Goal: Information Seeking & Learning: Learn about a topic

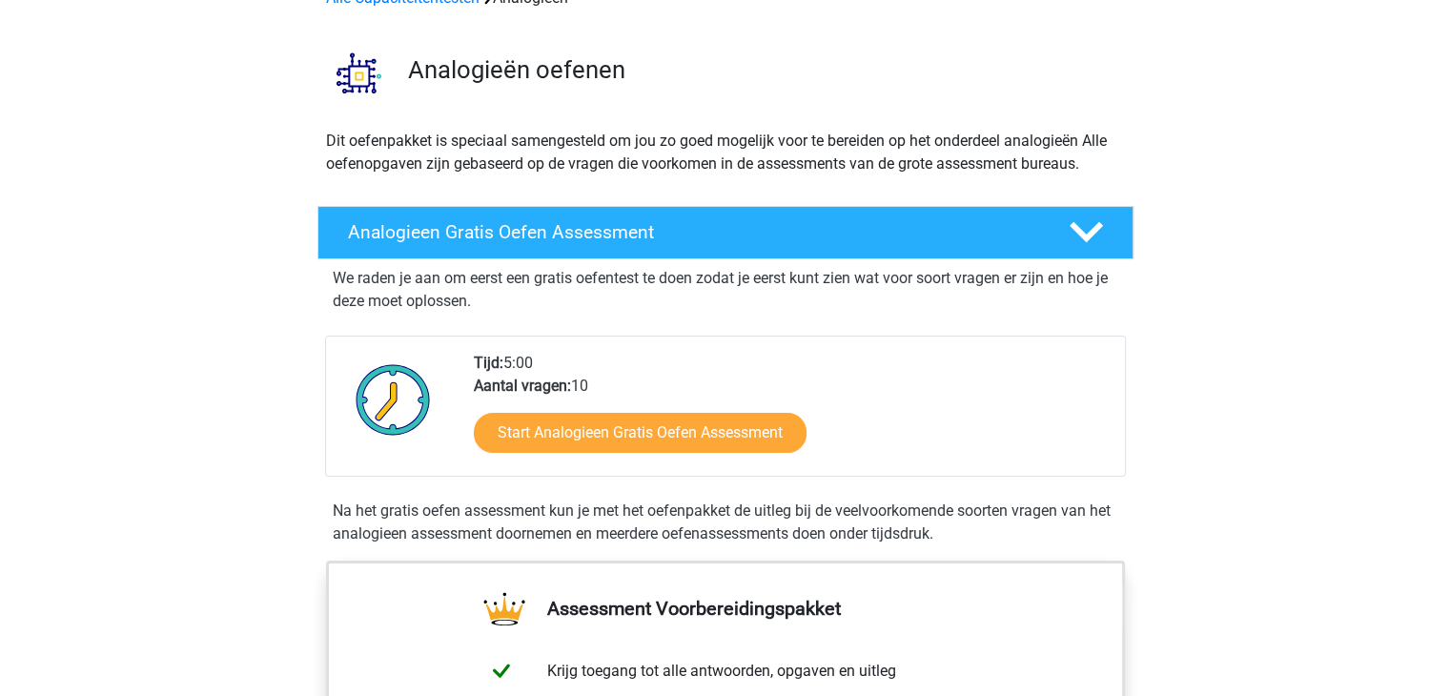
scroll to position [191, 0]
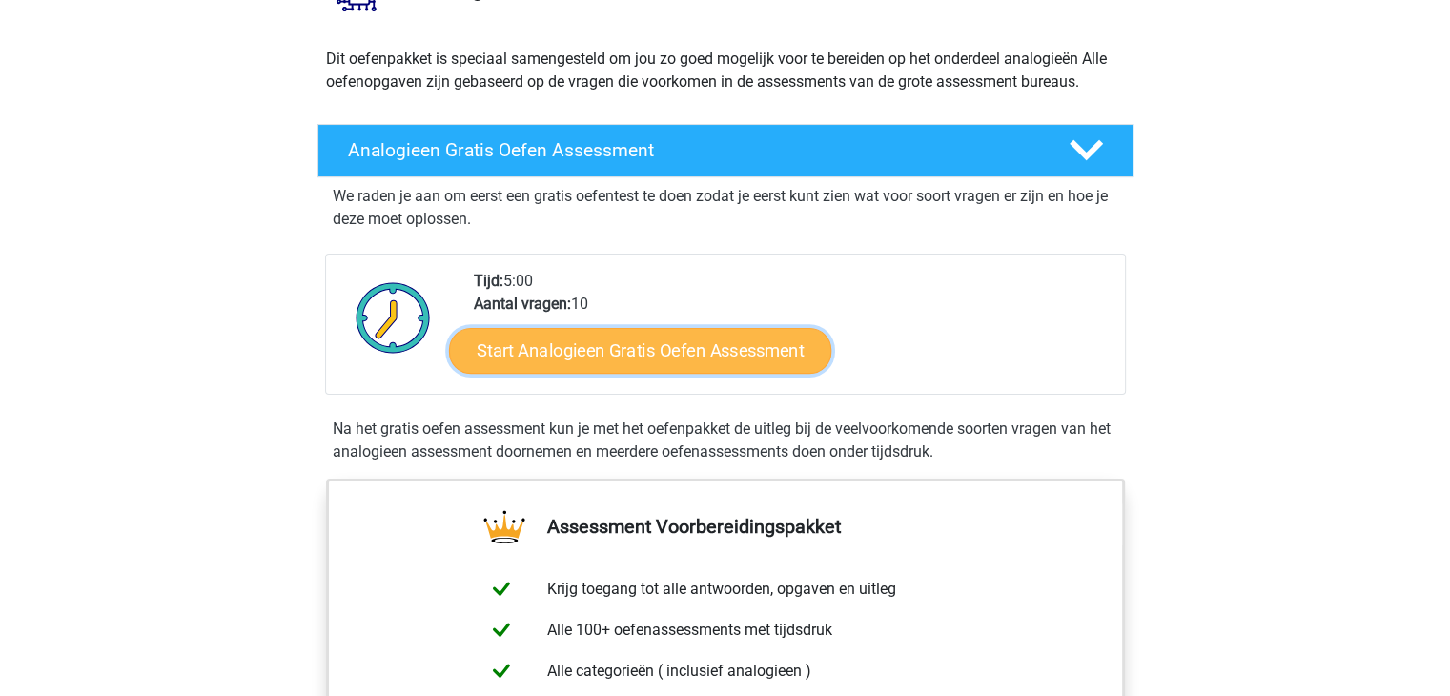
click at [579, 357] on link "Start Analogieen Gratis Oefen Assessment" at bounding box center [640, 350] width 382 height 46
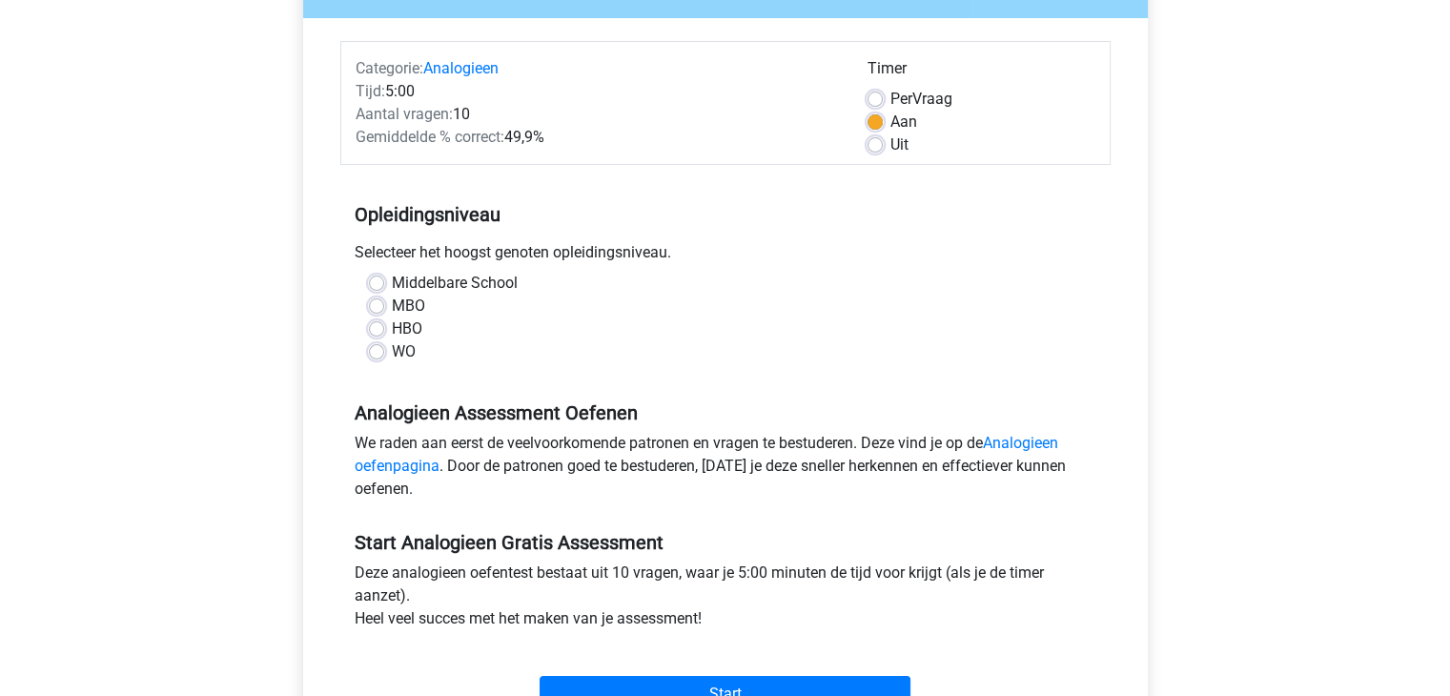
scroll to position [222, 0]
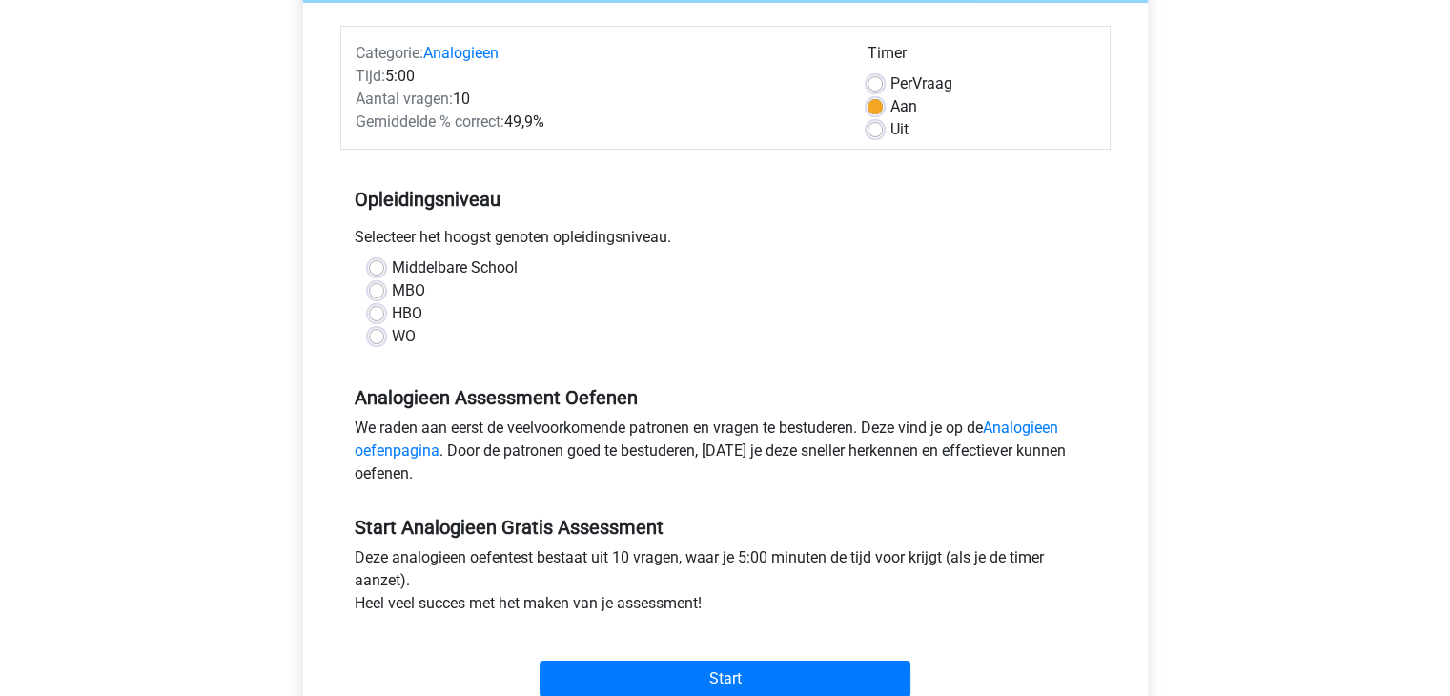
click at [392, 339] on label "WO" at bounding box center [404, 336] width 24 height 23
click at [379, 339] on input "WO" at bounding box center [376, 334] width 15 height 19
radio input "true"
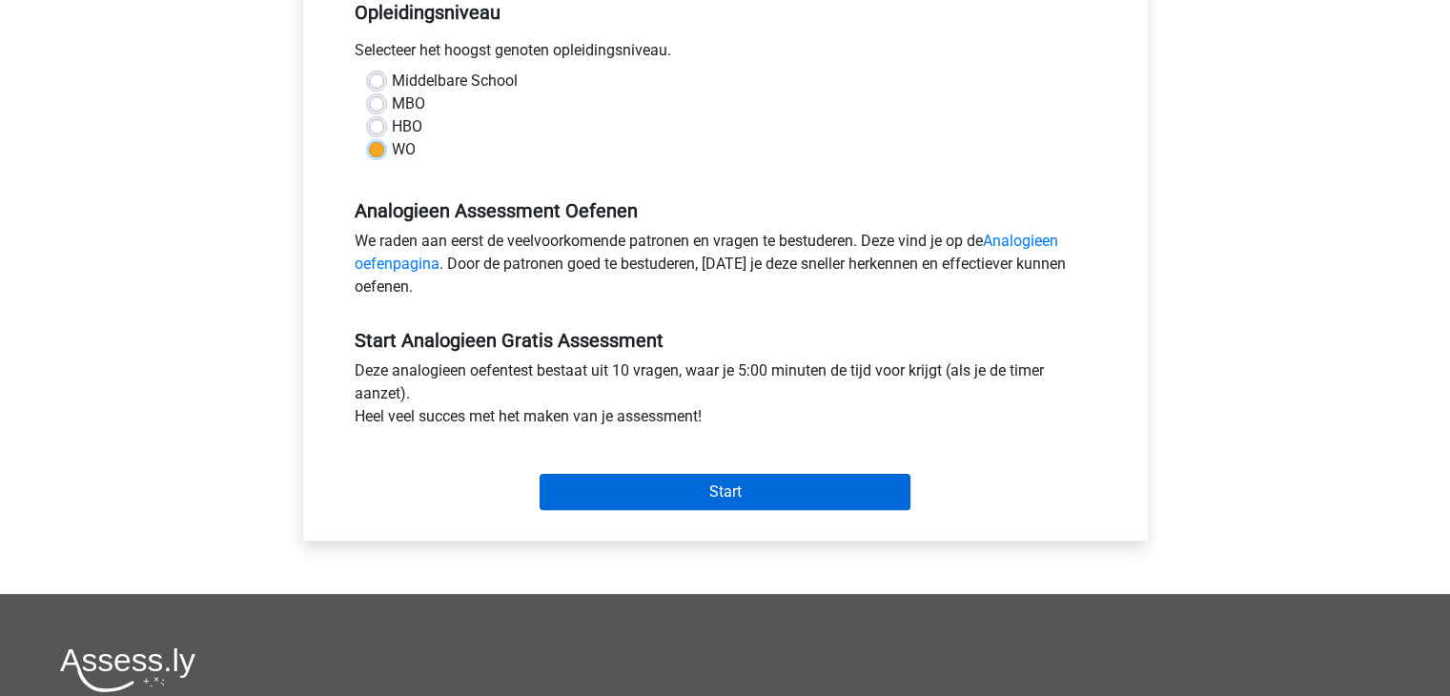
scroll to position [444, 0]
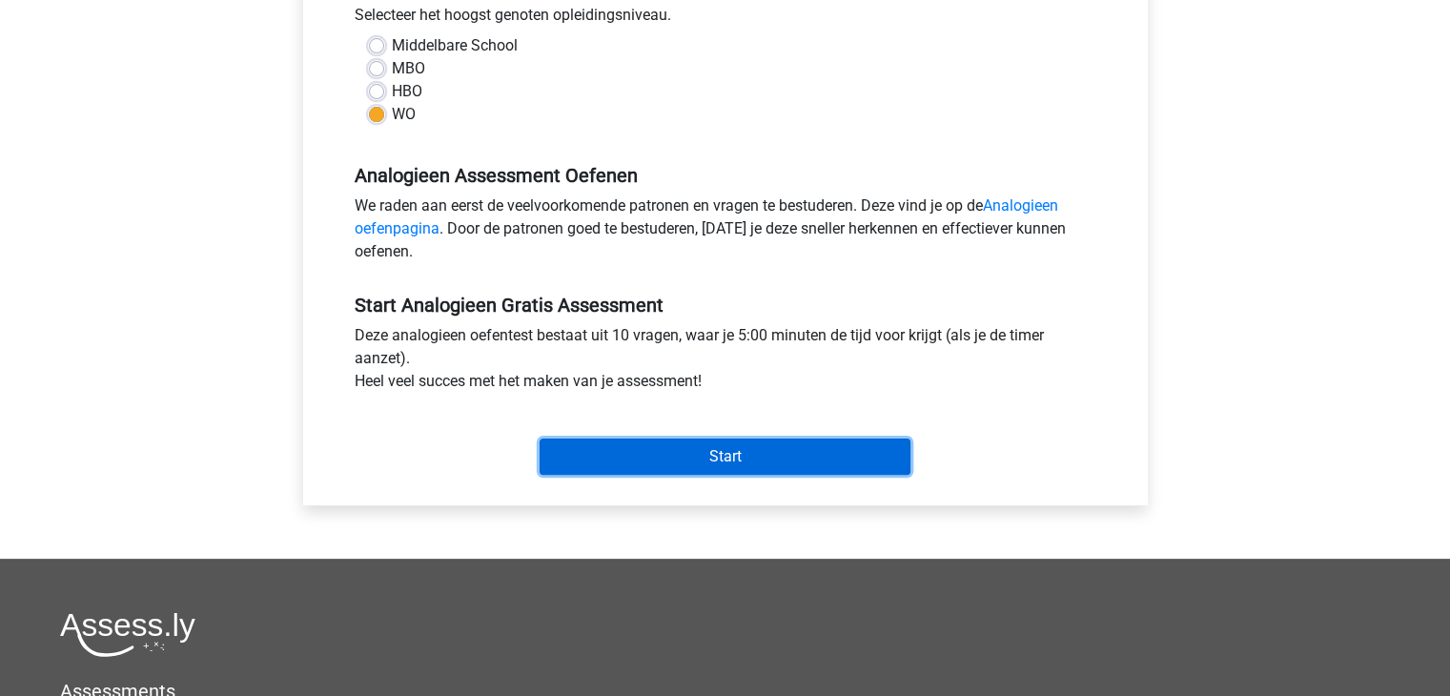
click at [701, 453] on input "Start" at bounding box center [724, 456] width 371 height 36
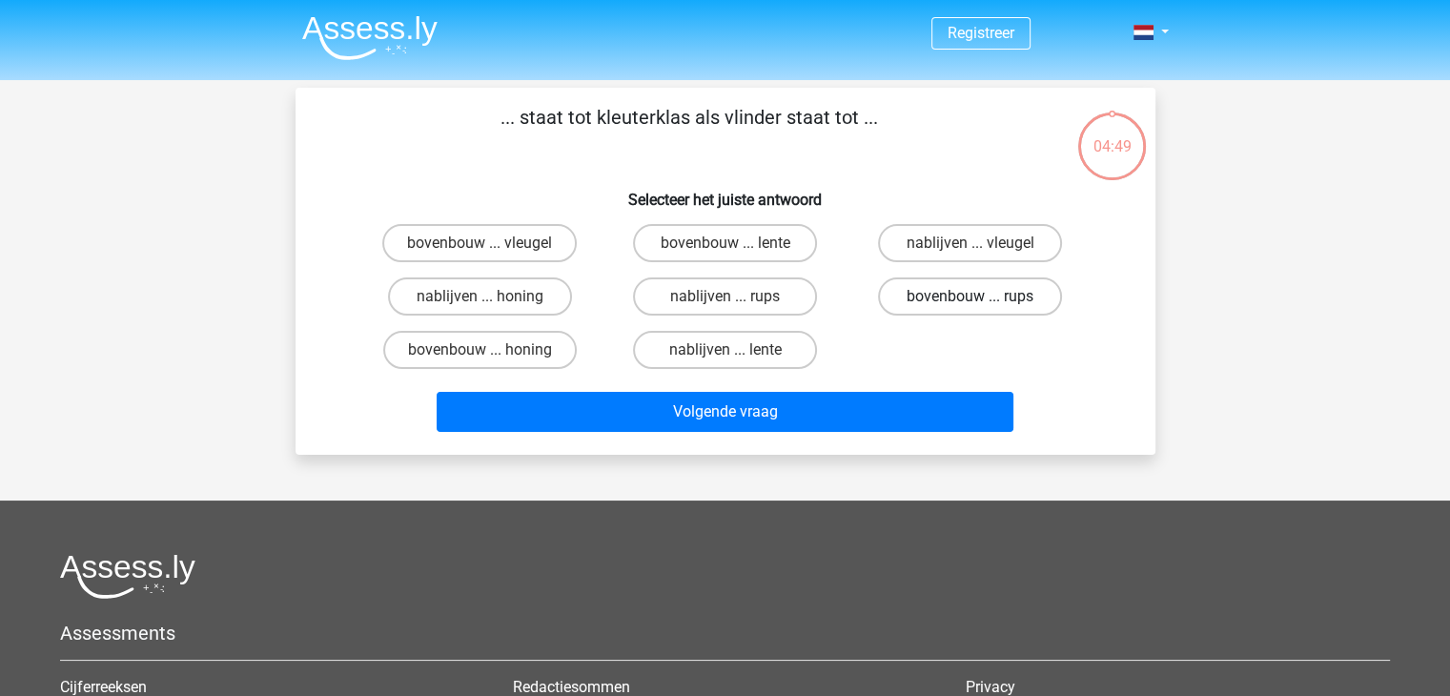
click at [968, 298] on label "bovenbouw ... rups" at bounding box center [970, 296] width 184 height 38
click at [970, 298] on input "bovenbouw ... rups" at bounding box center [976, 302] width 12 height 12
radio input "true"
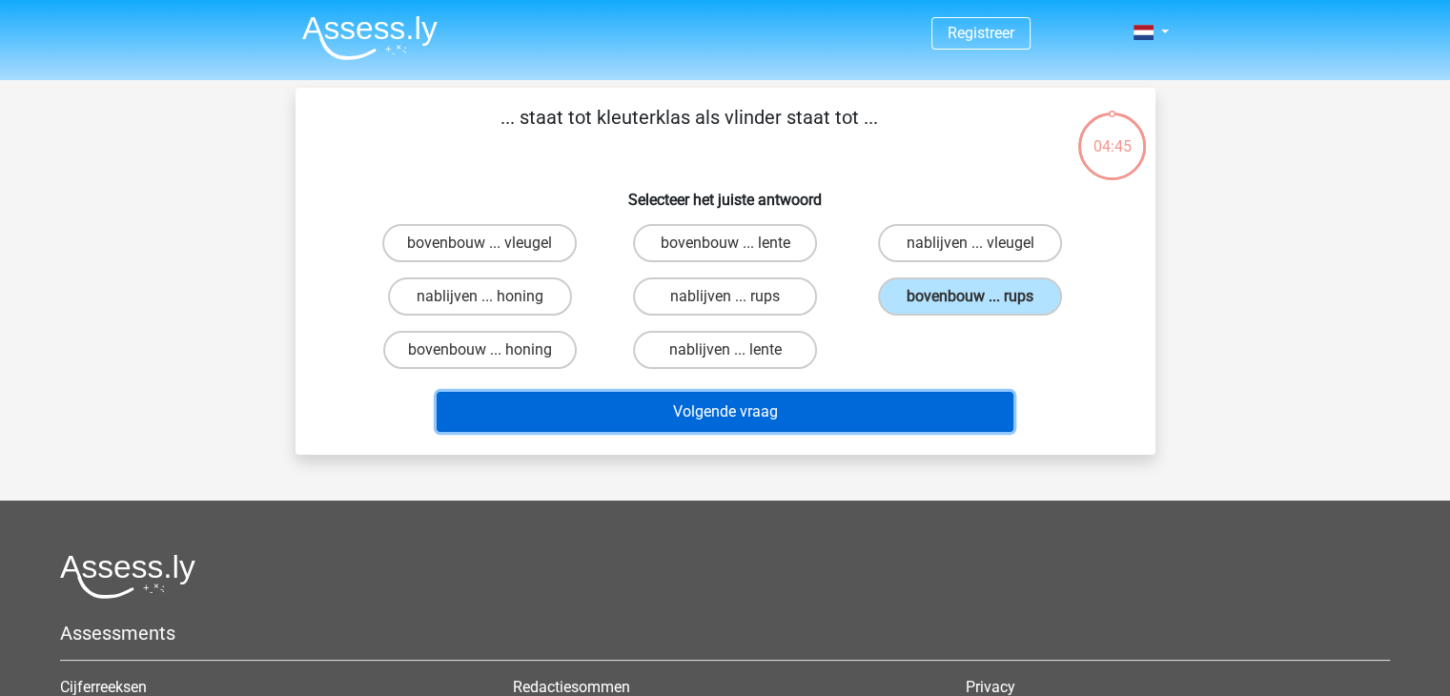
click at [780, 412] on button "Volgende vraag" at bounding box center [724, 412] width 577 height 40
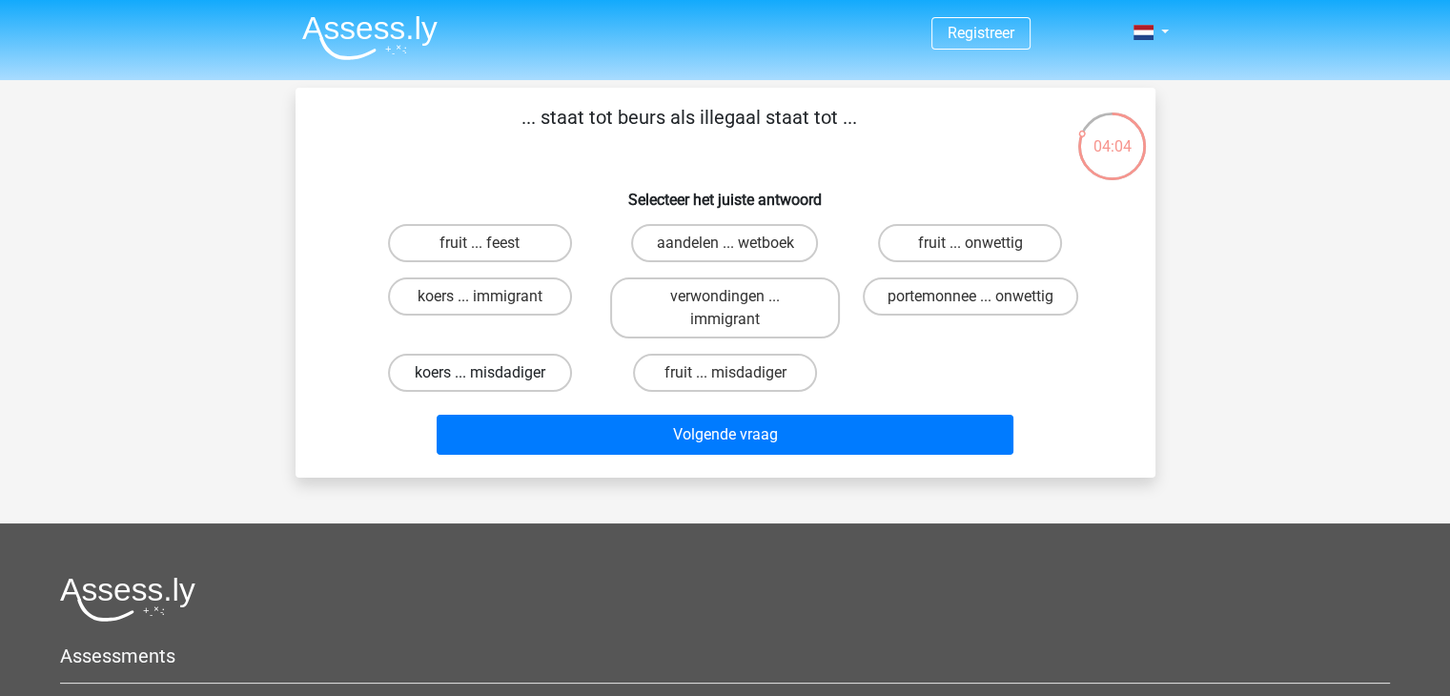
click at [476, 373] on label "koers ... misdadiger" at bounding box center [480, 373] width 184 height 38
click at [479, 373] on input "koers ... misdadiger" at bounding box center [485, 379] width 12 height 12
radio input "true"
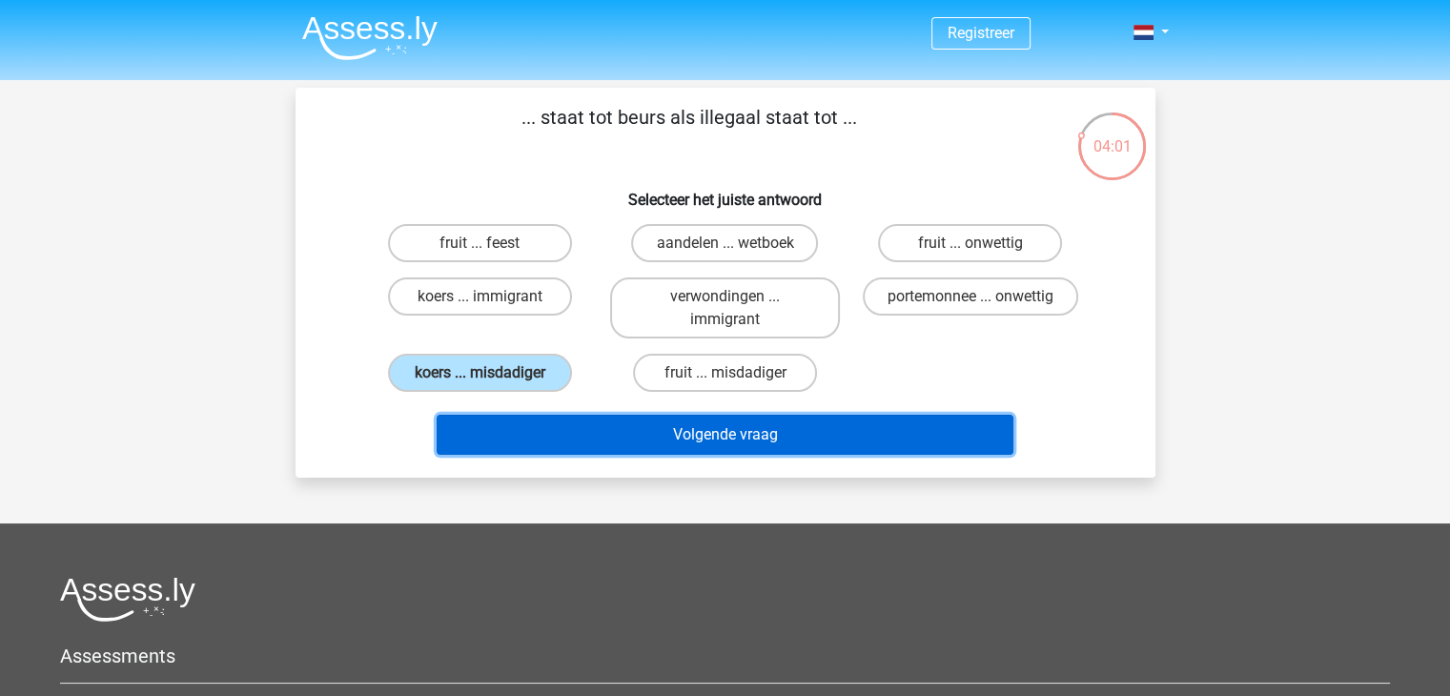
click at [639, 424] on button "Volgende vraag" at bounding box center [724, 435] width 577 height 40
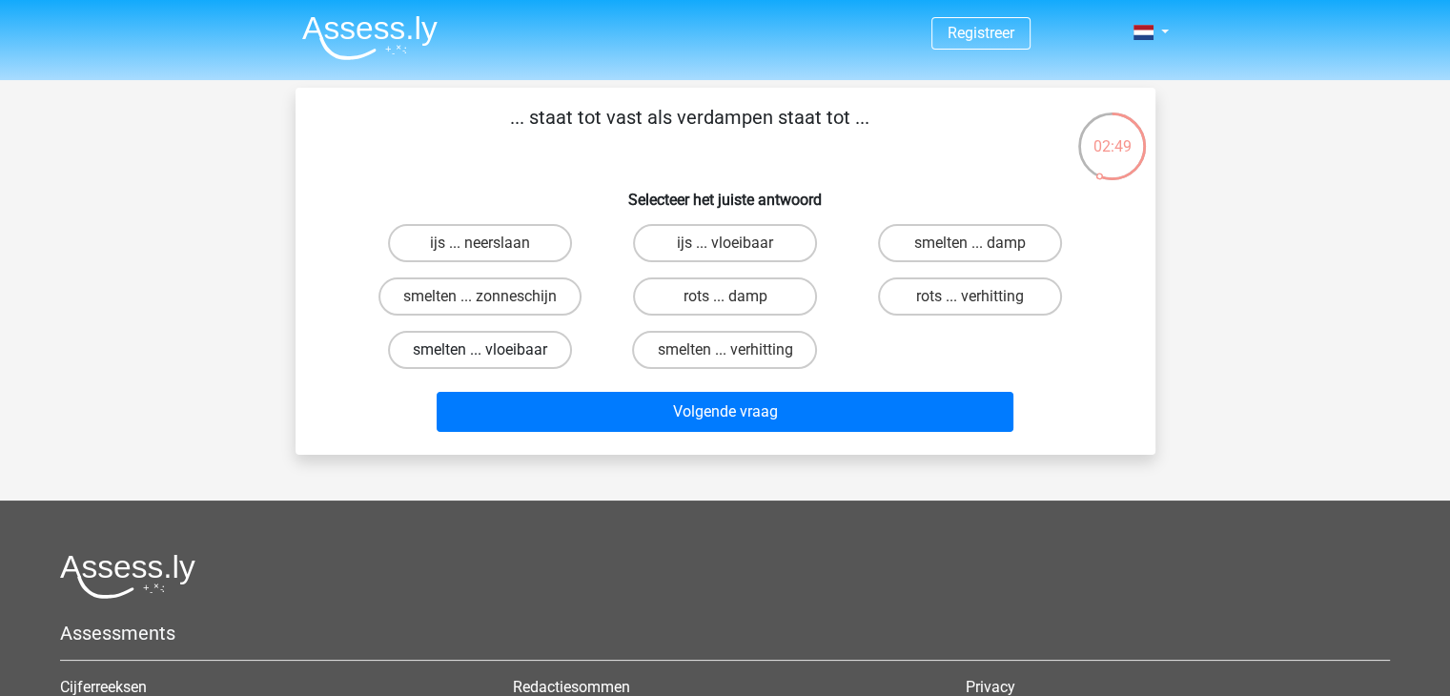
click at [530, 347] on label "smelten ... vloeibaar" at bounding box center [480, 350] width 184 height 38
click at [492, 350] on input "smelten ... vloeibaar" at bounding box center [485, 356] width 12 height 12
radio input "true"
click at [708, 347] on label "smelten ... verhitting" at bounding box center [724, 350] width 185 height 38
click at [724, 350] on input "smelten ... verhitting" at bounding box center [730, 356] width 12 height 12
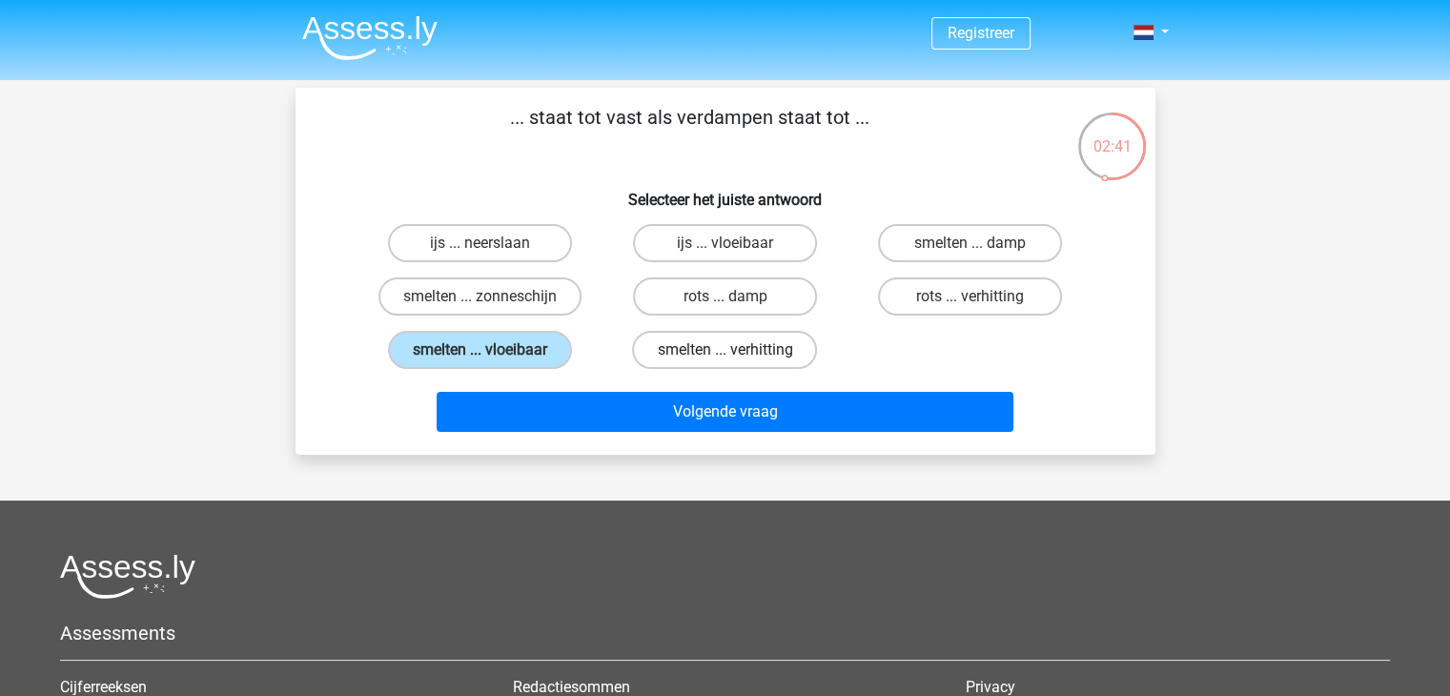
radio input "true"
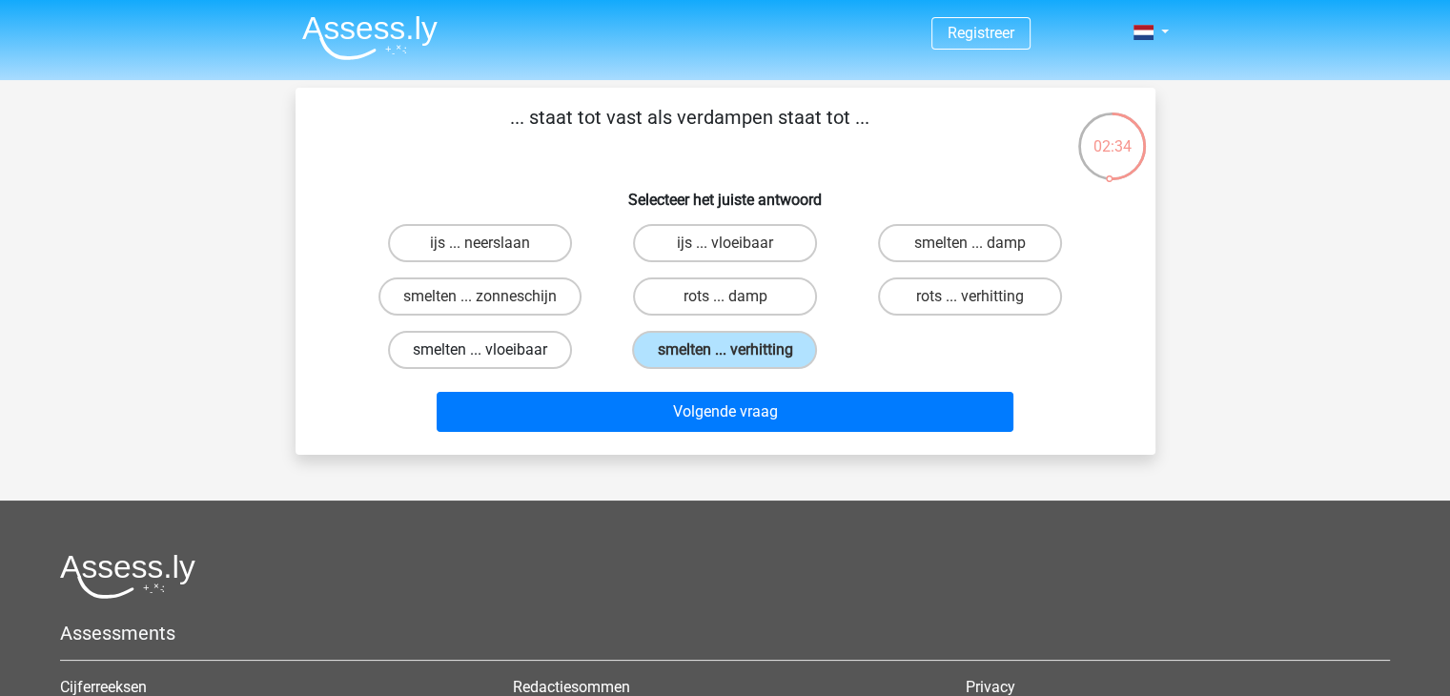
click at [521, 352] on label "smelten ... vloeibaar" at bounding box center [480, 350] width 184 height 38
click at [492, 352] on input "smelten ... vloeibaar" at bounding box center [485, 356] width 12 height 12
radio input "true"
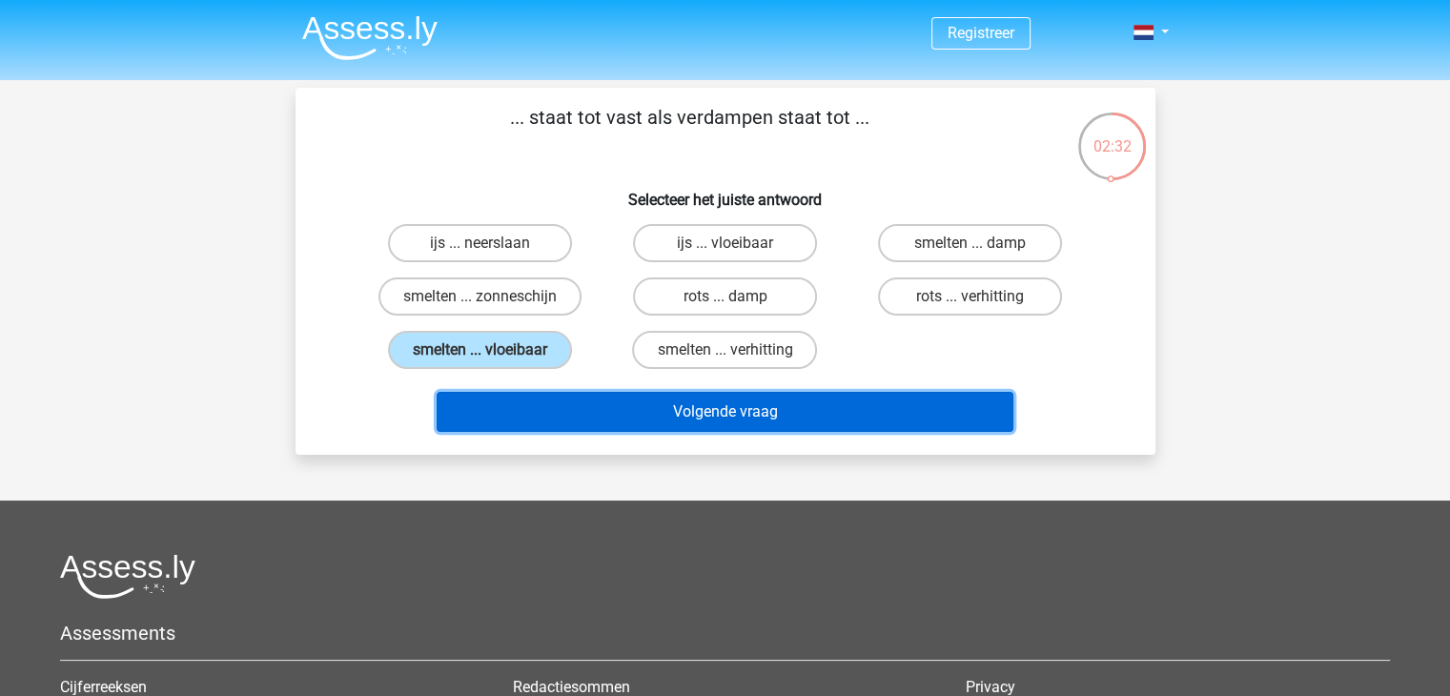
click at [614, 416] on button "Volgende vraag" at bounding box center [724, 412] width 577 height 40
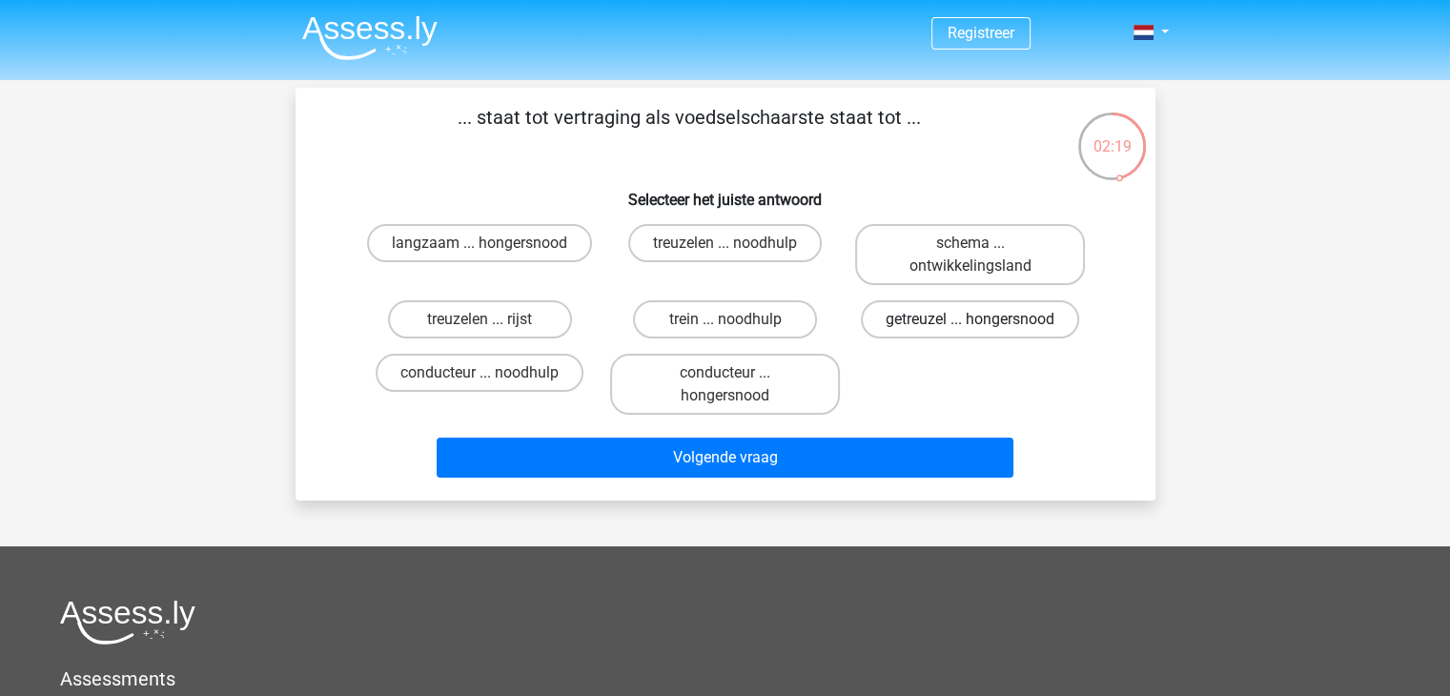
click at [950, 324] on label "getreuzel ... hongersnood" at bounding box center [970, 319] width 218 height 38
click at [970, 324] on input "getreuzel ... hongersnood" at bounding box center [976, 325] width 12 height 12
radio input "true"
click at [526, 251] on label "langzaam ... hongersnood" at bounding box center [479, 243] width 225 height 38
click at [492, 251] on input "langzaam ... hongersnood" at bounding box center [485, 249] width 12 height 12
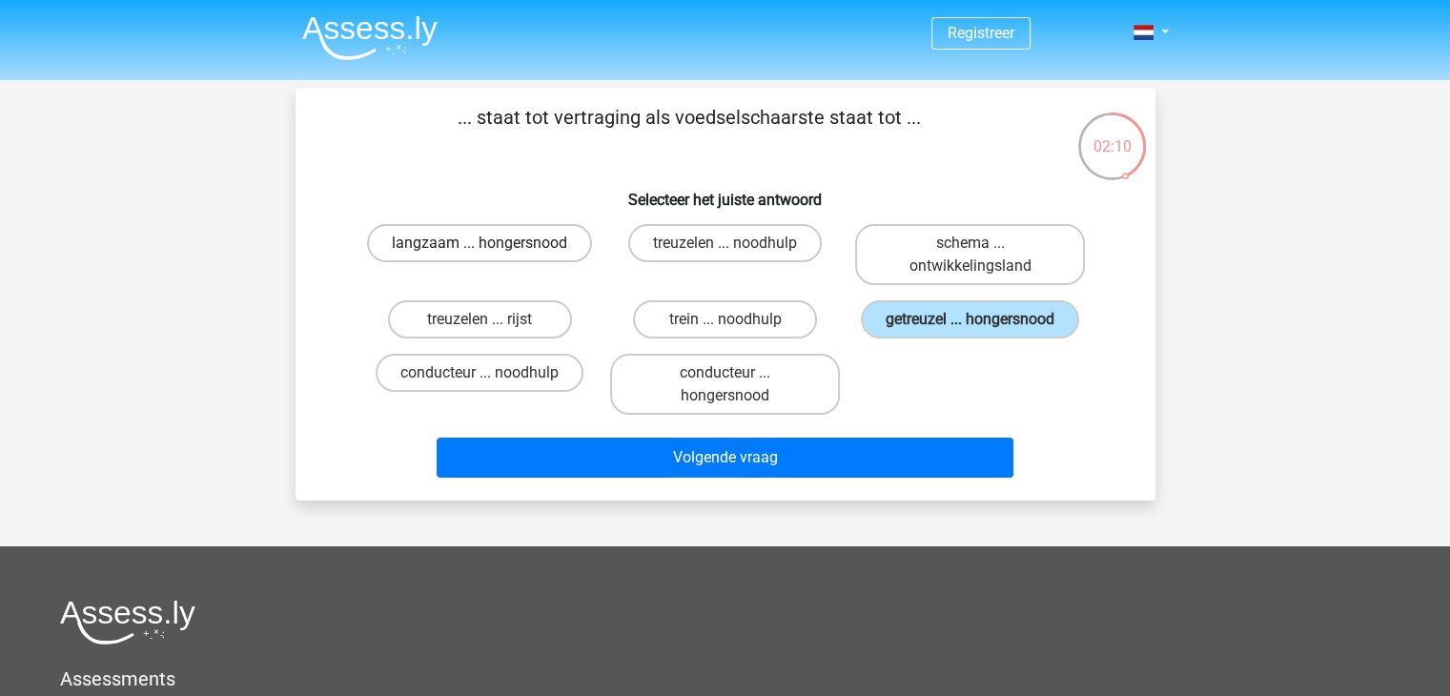
radio input "true"
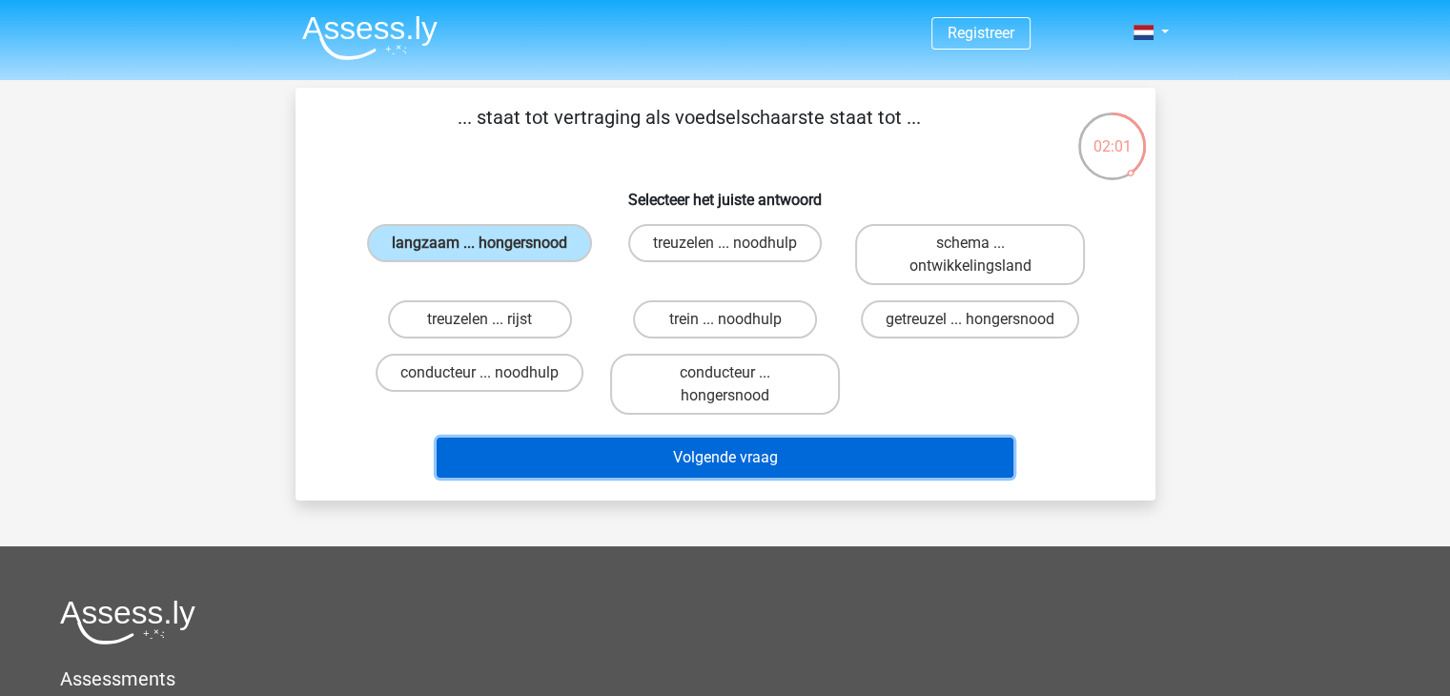
click at [550, 469] on button "Volgende vraag" at bounding box center [724, 457] width 577 height 40
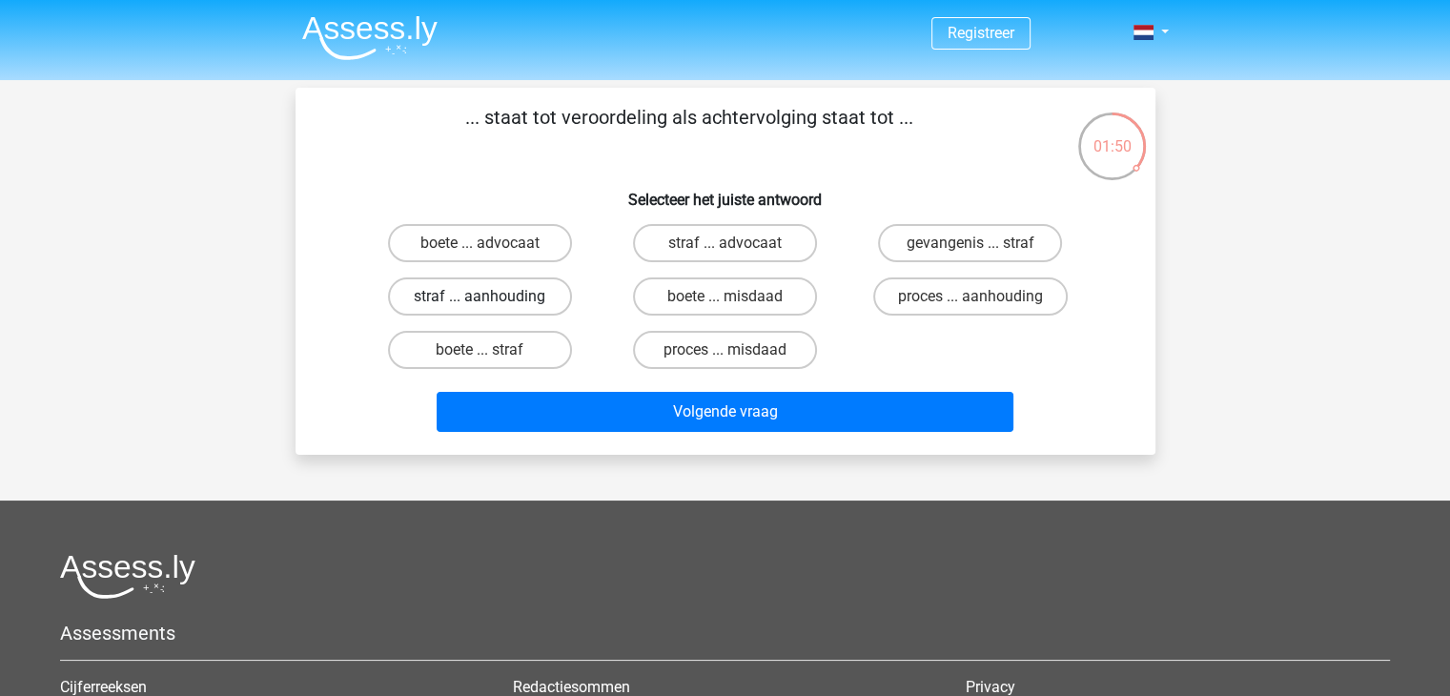
click at [504, 303] on label "straf ... aanhouding" at bounding box center [480, 296] width 184 height 38
click at [492, 303] on input "straf ... aanhouding" at bounding box center [485, 302] width 12 height 12
radio input "true"
click at [939, 296] on label "proces ... aanhouding" at bounding box center [970, 296] width 194 height 38
click at [970, 296] on input "proces ... aanhouding" at bounding box center [976, 302] width 12 height 12
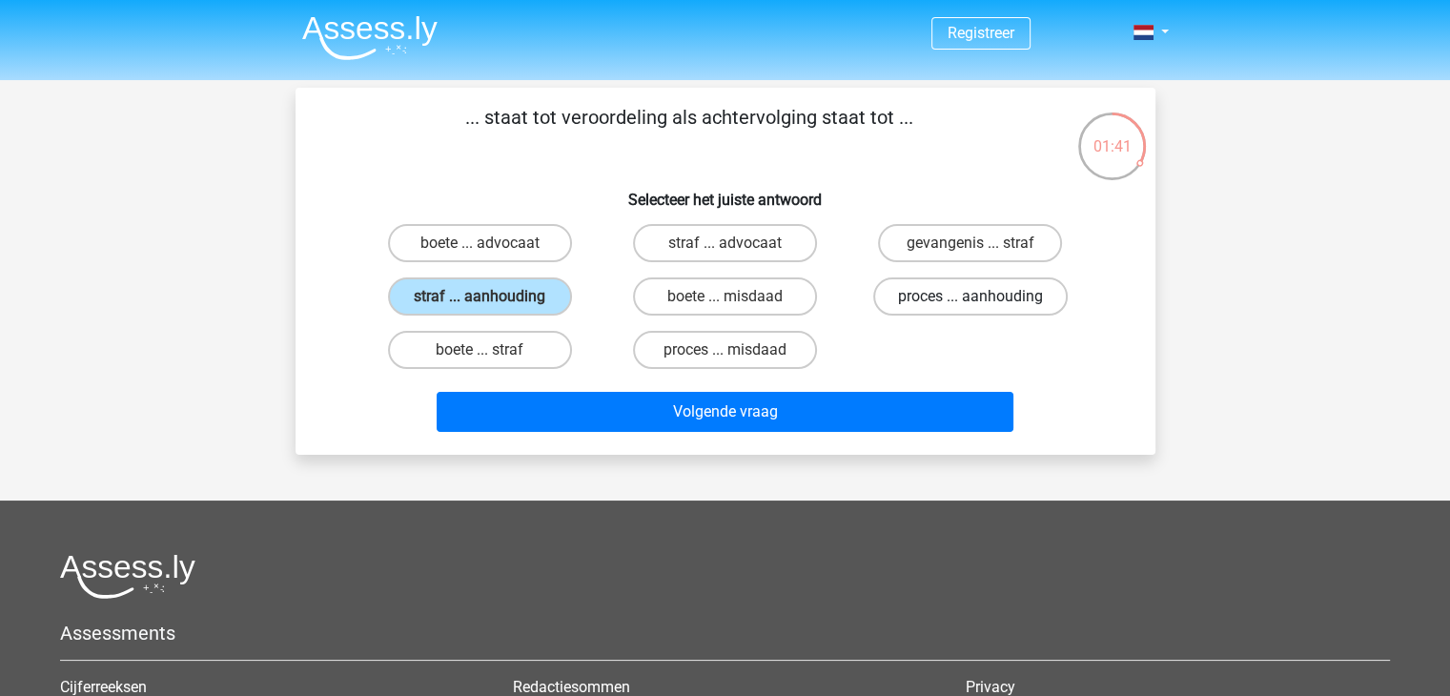
radio input "true"
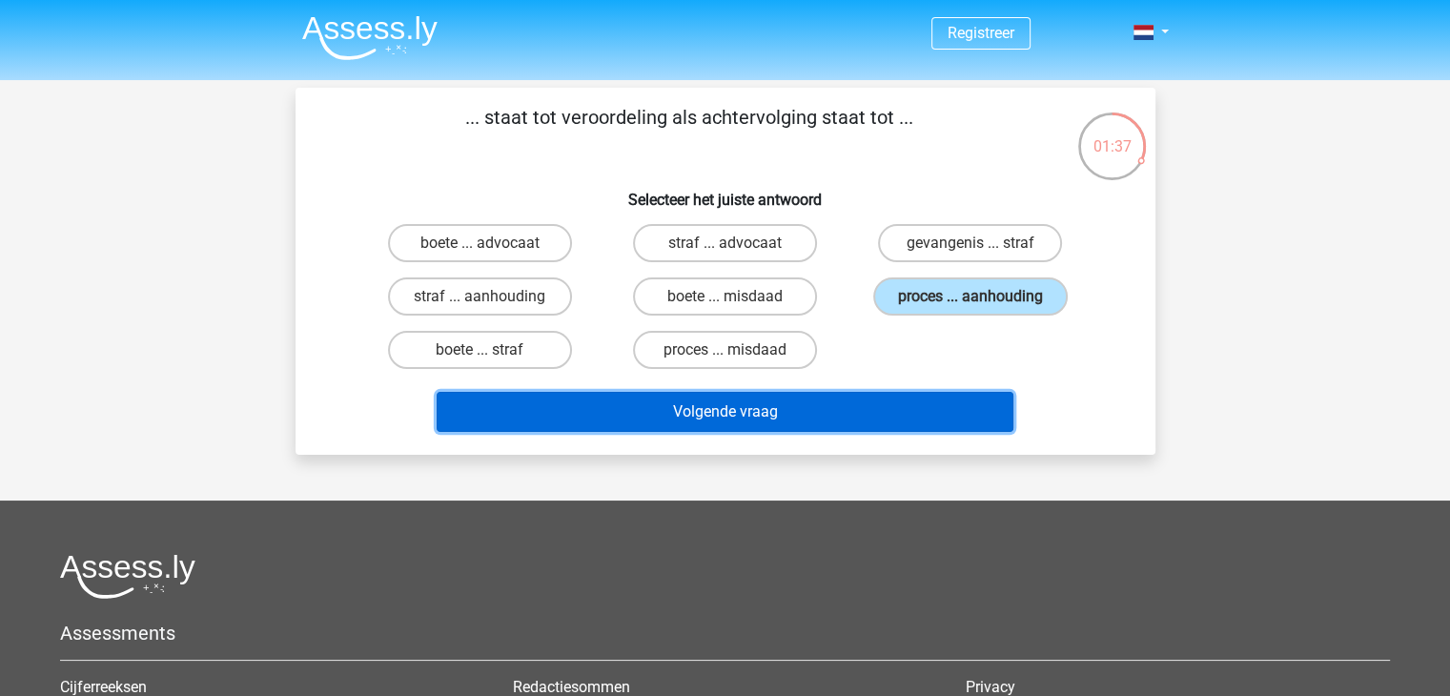
click at [778, 405] on button "Volgende vraag" at bounding box center [724, 412] width 577 height 40
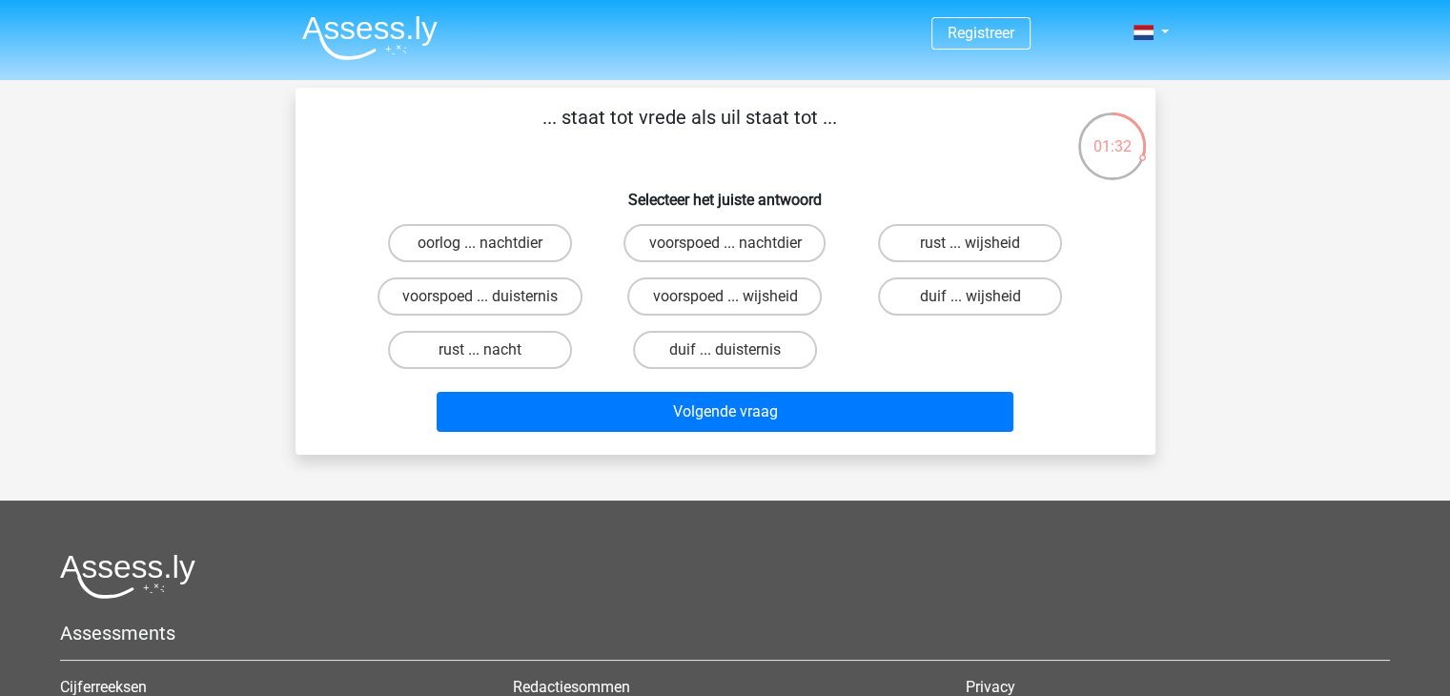
click at [480, 244] on input "oorlog ... nachtdier" at bounding box center [485, 249] width 12 height 12
radio input "true"
click at [522, 349] on label "rust ... nacht" at bounding box center [480, 350] width 184 height 38
click at [492, 350] on input "rust ... nacht" at bounding box center [485, 356] width 12 height 12
radio input "true"
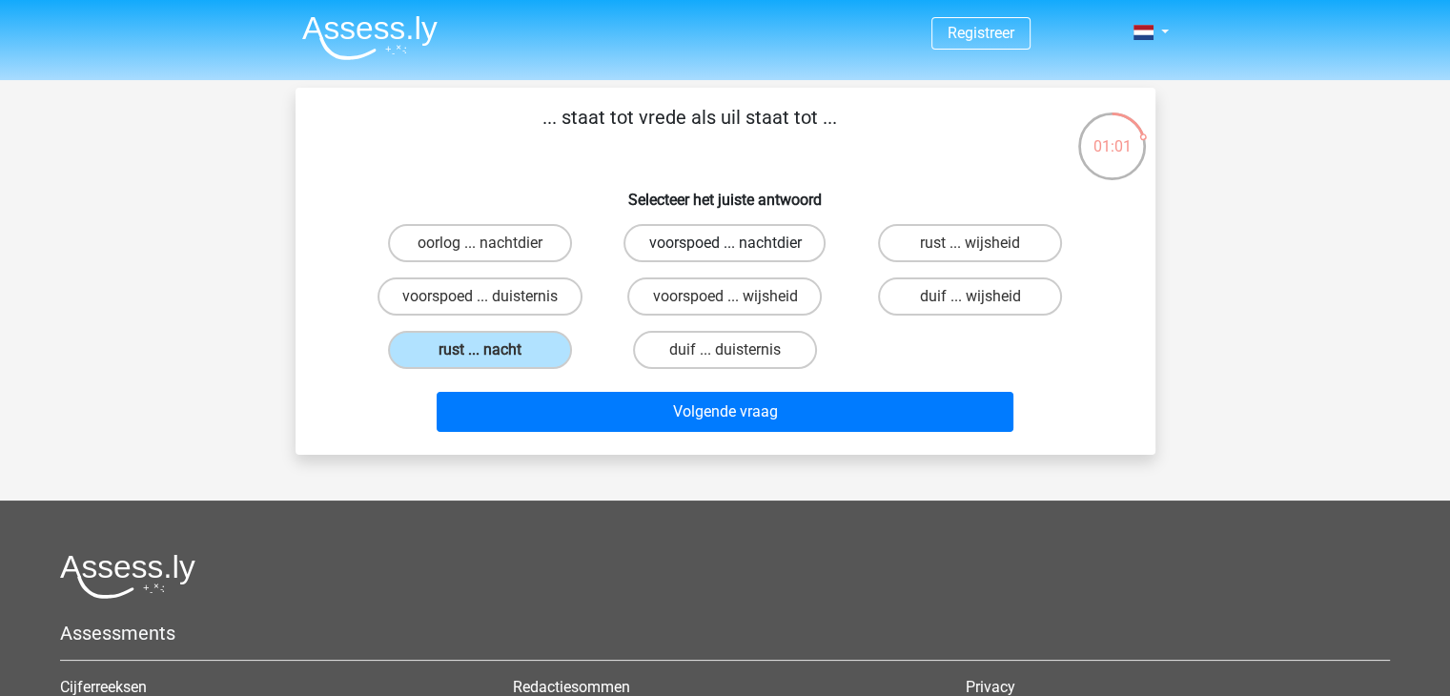
click at [683, 253] on label "voorspoed ... nachtdier" at bounding box center [724, 243] width 202 height 38
click at [724, 253] on input "voorspoed ... nachtdier" at bounding box center [730, 249] width 12 height 12
radio input "true"
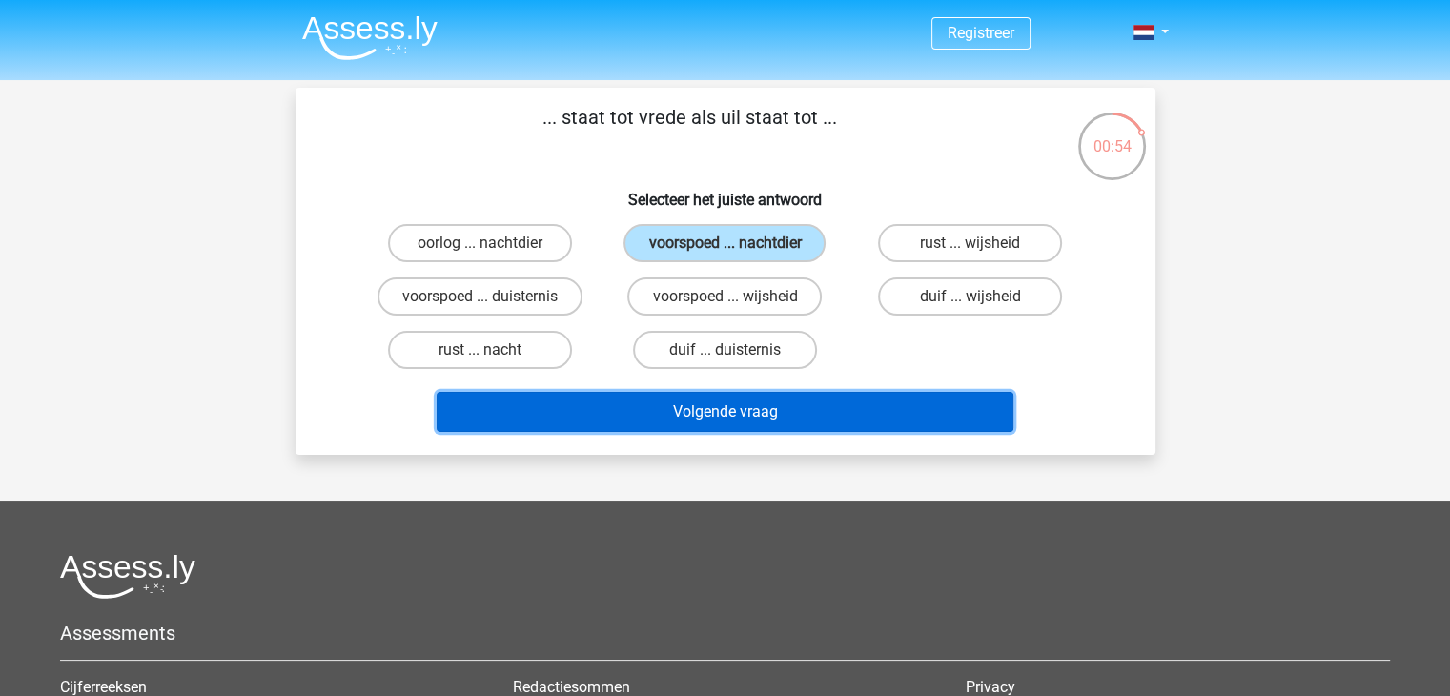
click at [779, 416] on button "Volgende vraag" at bounding box center [724, 412] width 577 height 40
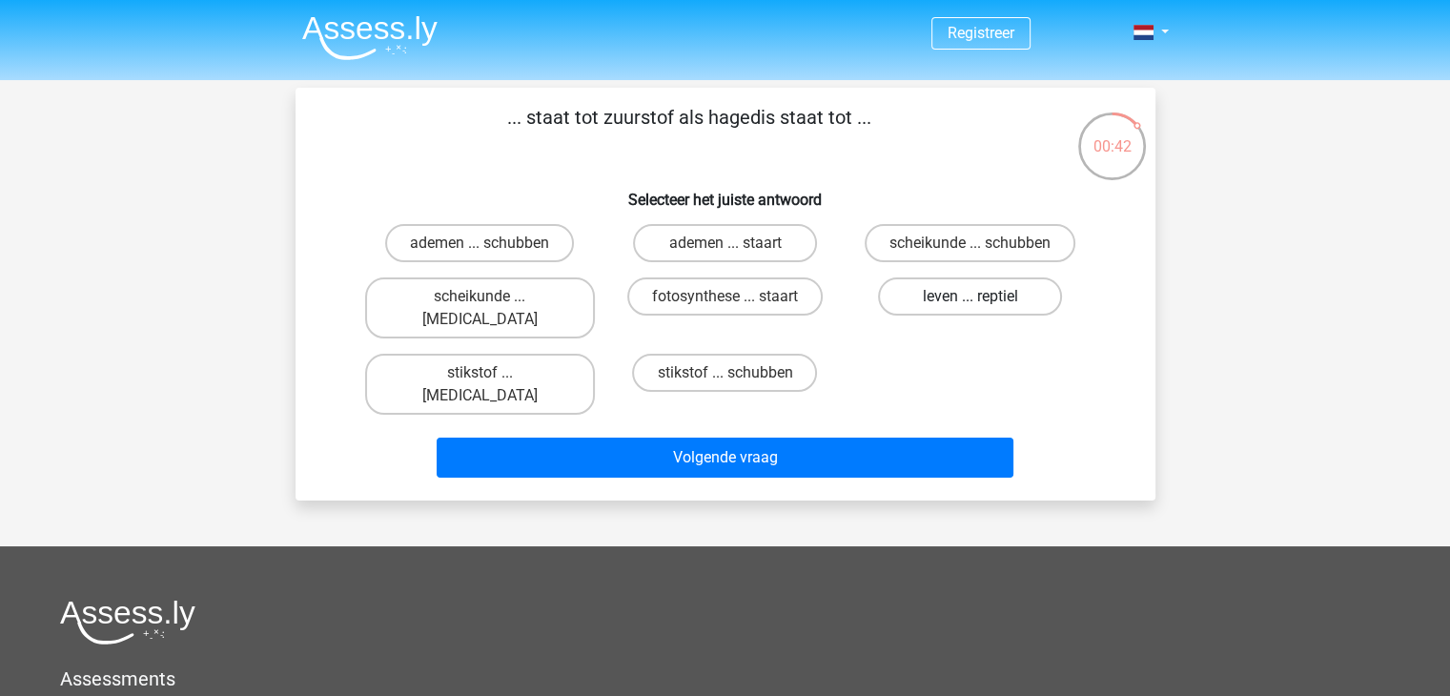
click at [954, 302] on label "leven ... reptiel" at bounding box center [970, 296] width 184 height 38
click at [970, 302] on input "leven ... reptiel" at bounding box center [976, 302] width 12 height 12
radio input "true"
click at [783, 358] on label "stikstof ... schubben" at bounding box center [724, 373] width 185 height 38
click at [737, 373] on input "stikstof ... schubben" at bounding box center [730, 379] width 12 height 12
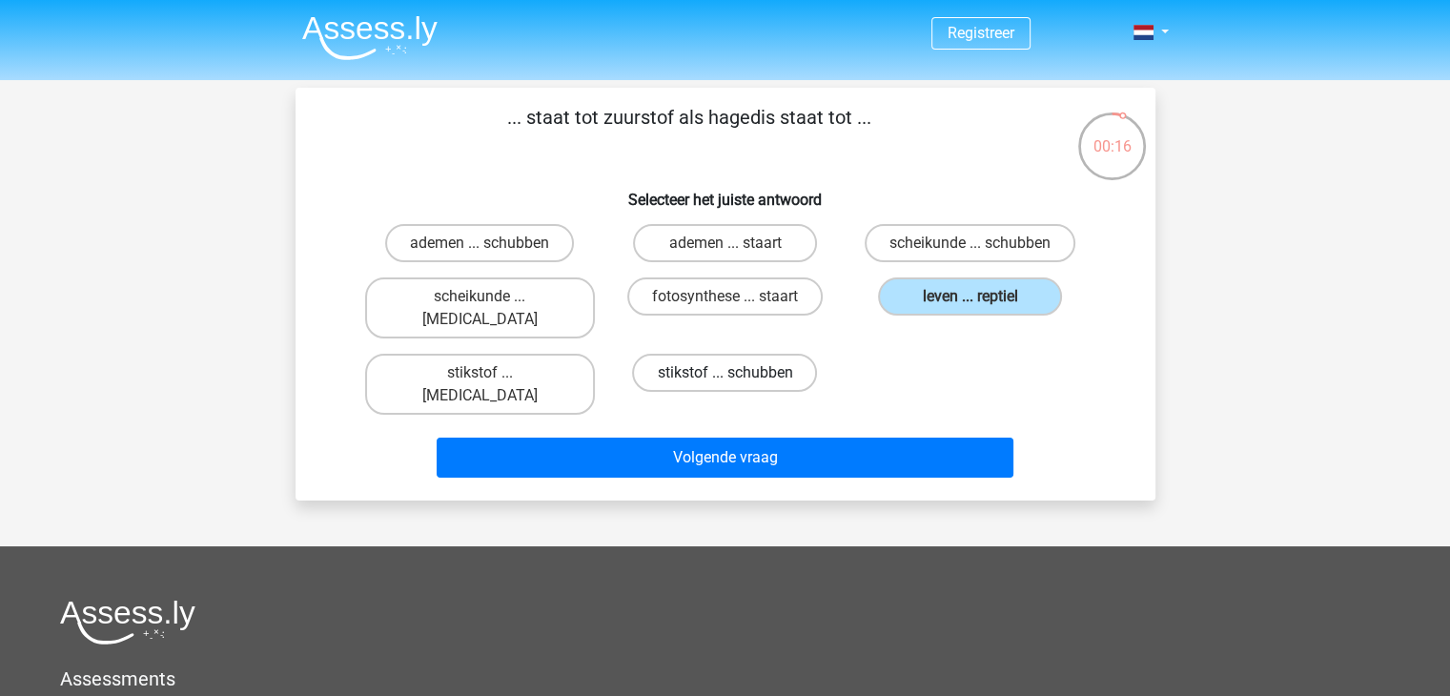
radio input "true"
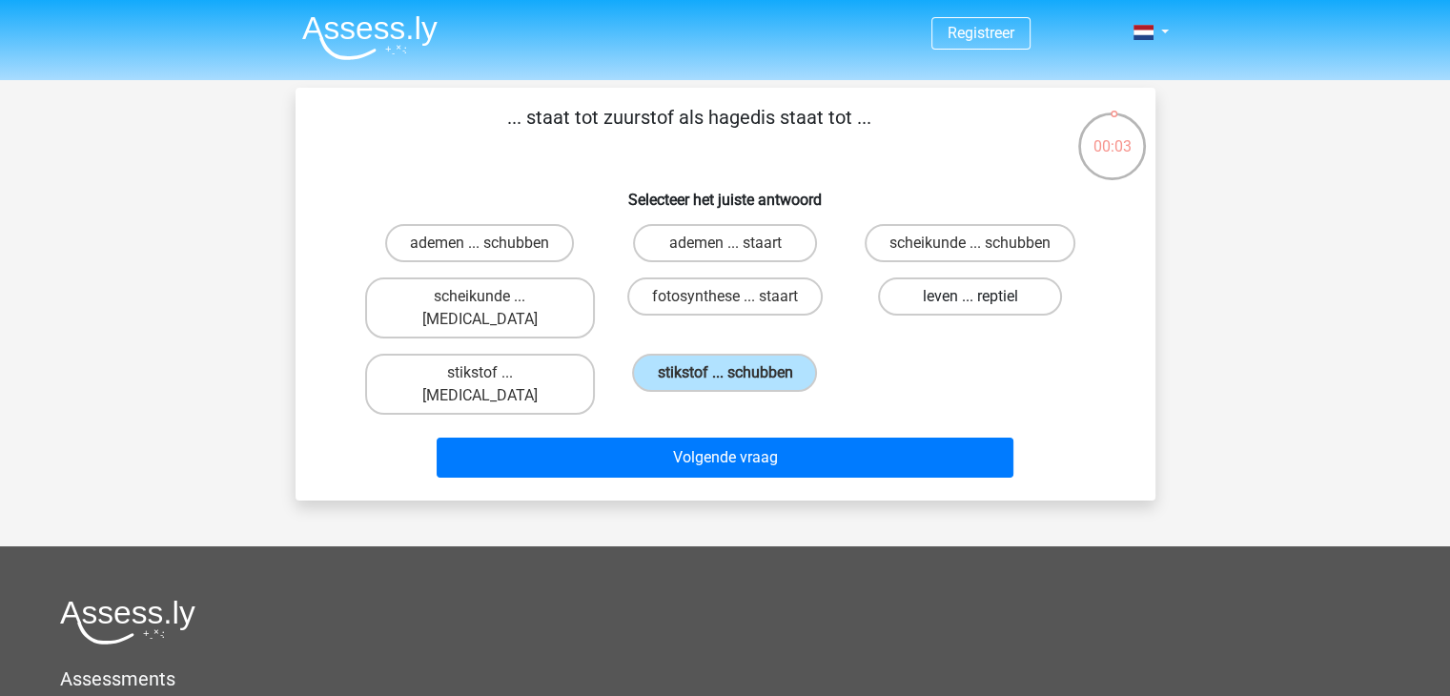
click at [1008, 298] on label "leven ... reptiel" at bounding box center [970, 296] width 184 height 38
click at [983, 298] on input "leven ... reptiel" at bounding box center [976, 302] width 12 height 12
radio input "true"
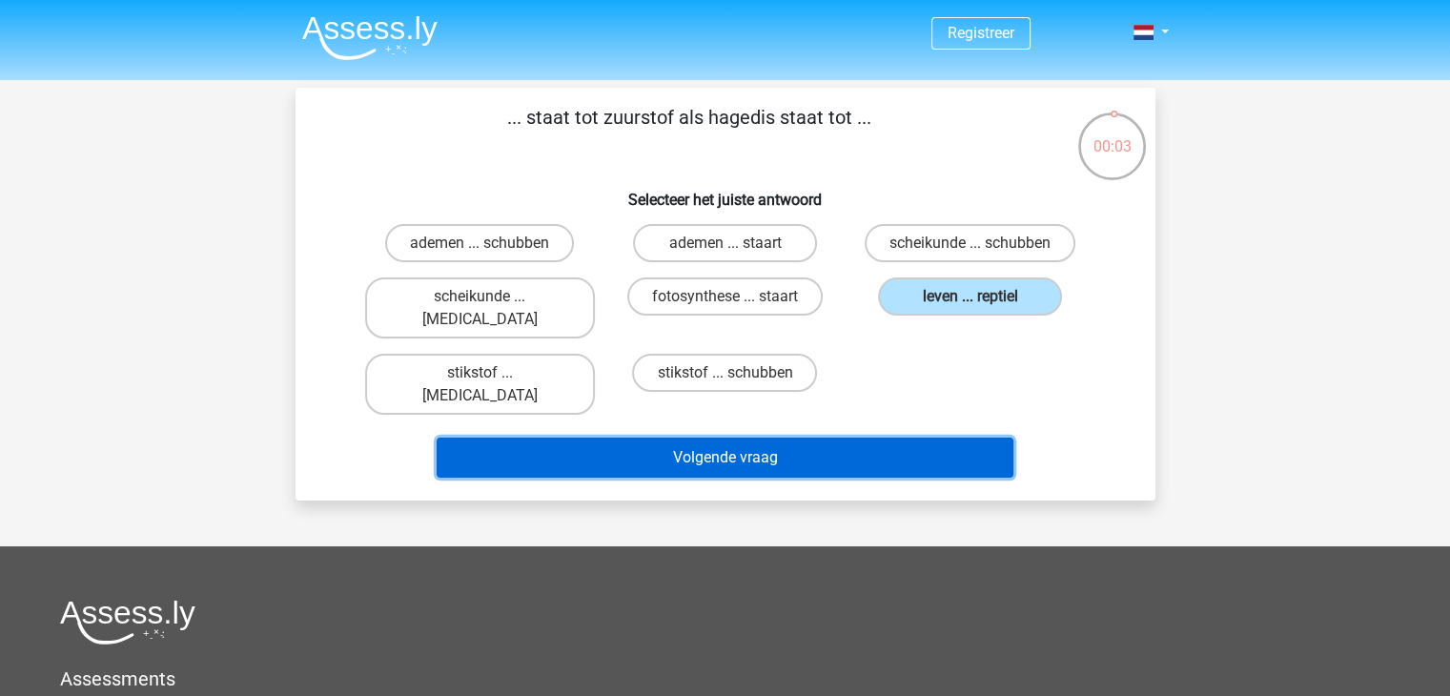
click at [853, 437] on button "Volgende vraag" at bounding box center [724, 457] width 577 height 40
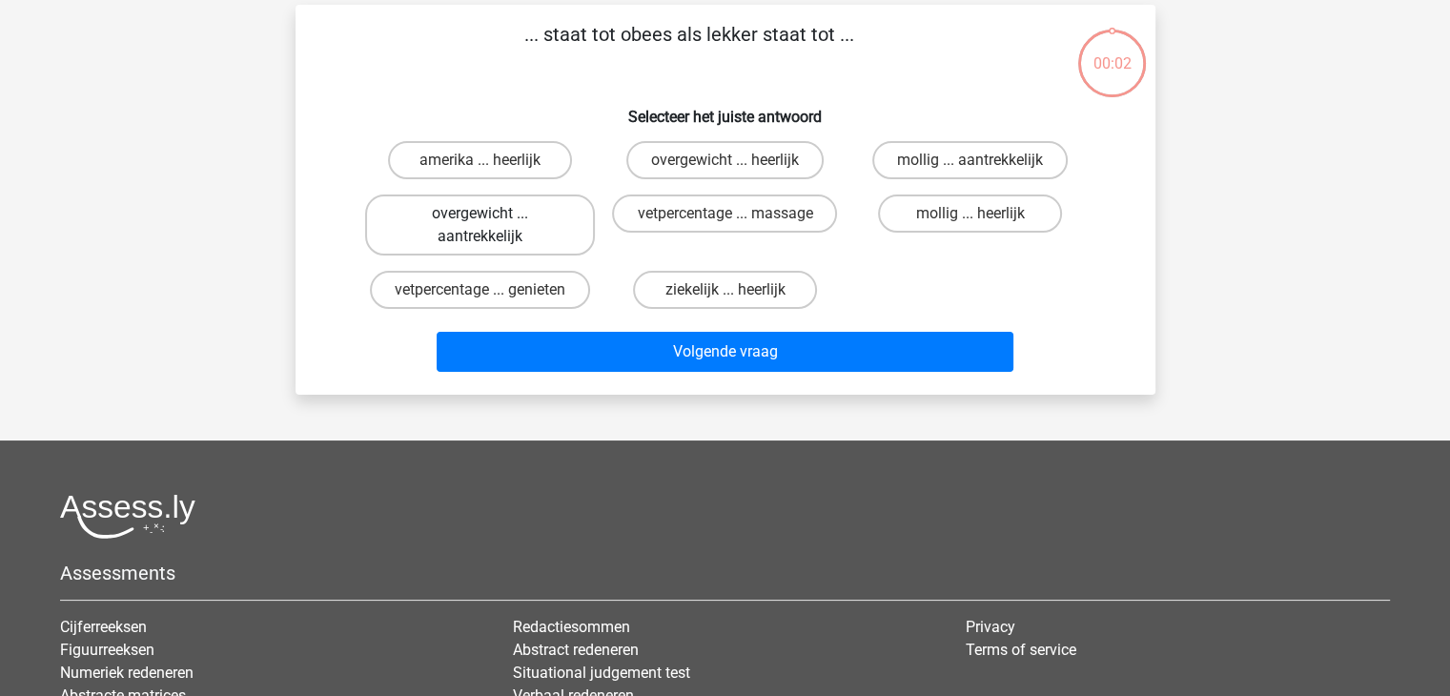
scroll to position [88, 0]
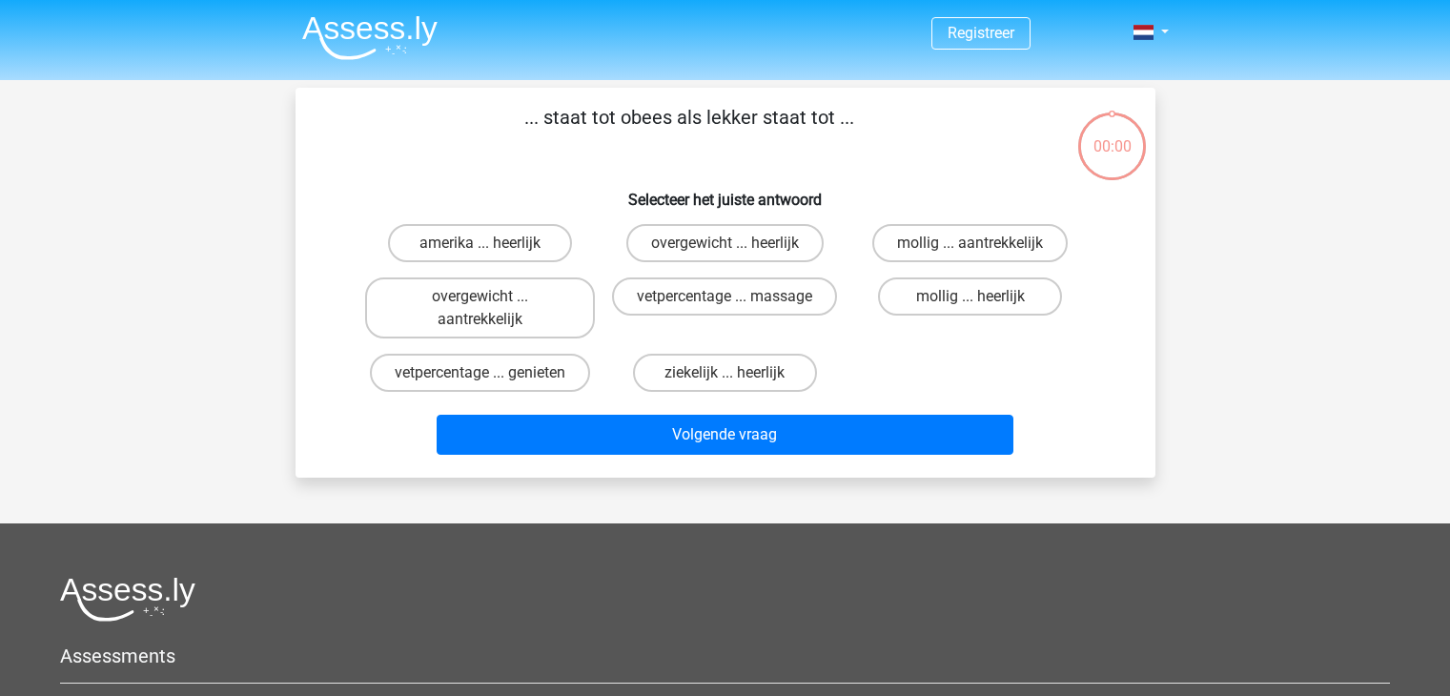
scroll to position [88, 0]
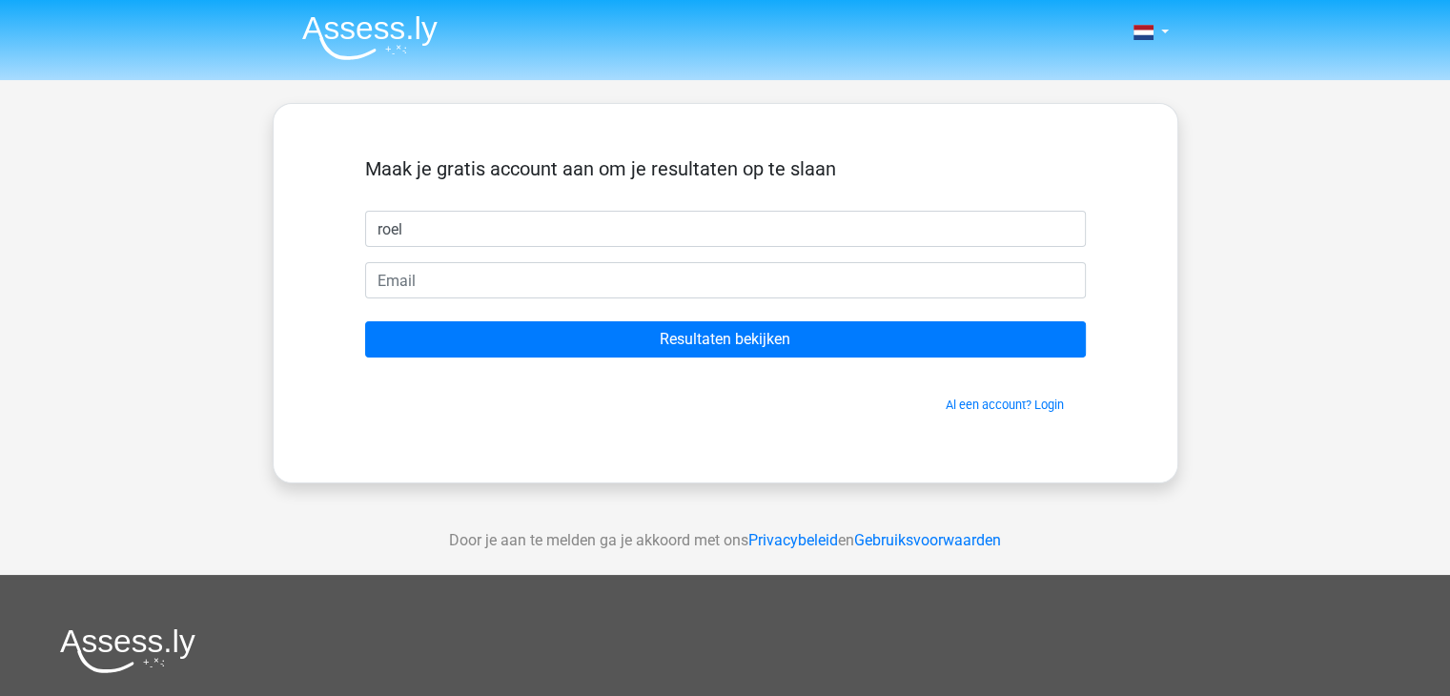
type input "roel"
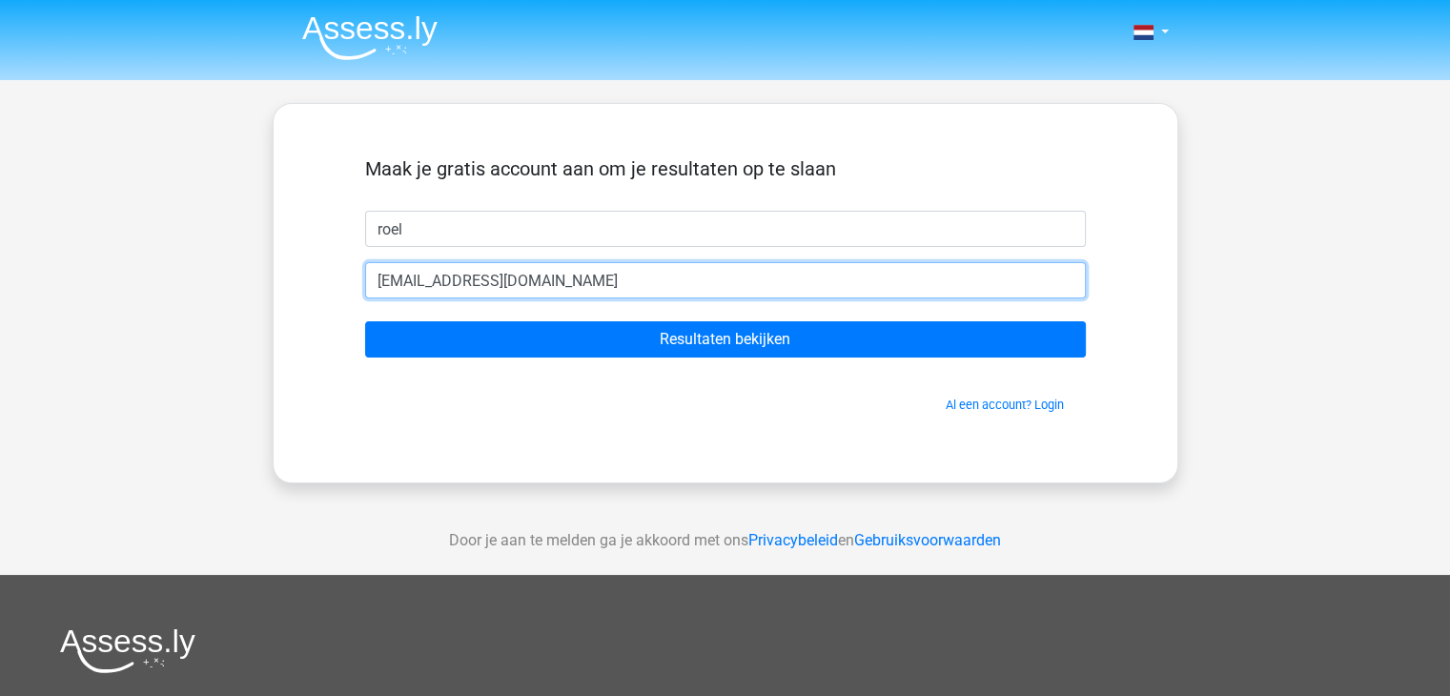
type input "[EMAIL_ADDRESS][DOMAIN_NAME]"
click at [365, 321] on input "Resultaten bekijken" at bounding box center [725, 339] width 721 height 36
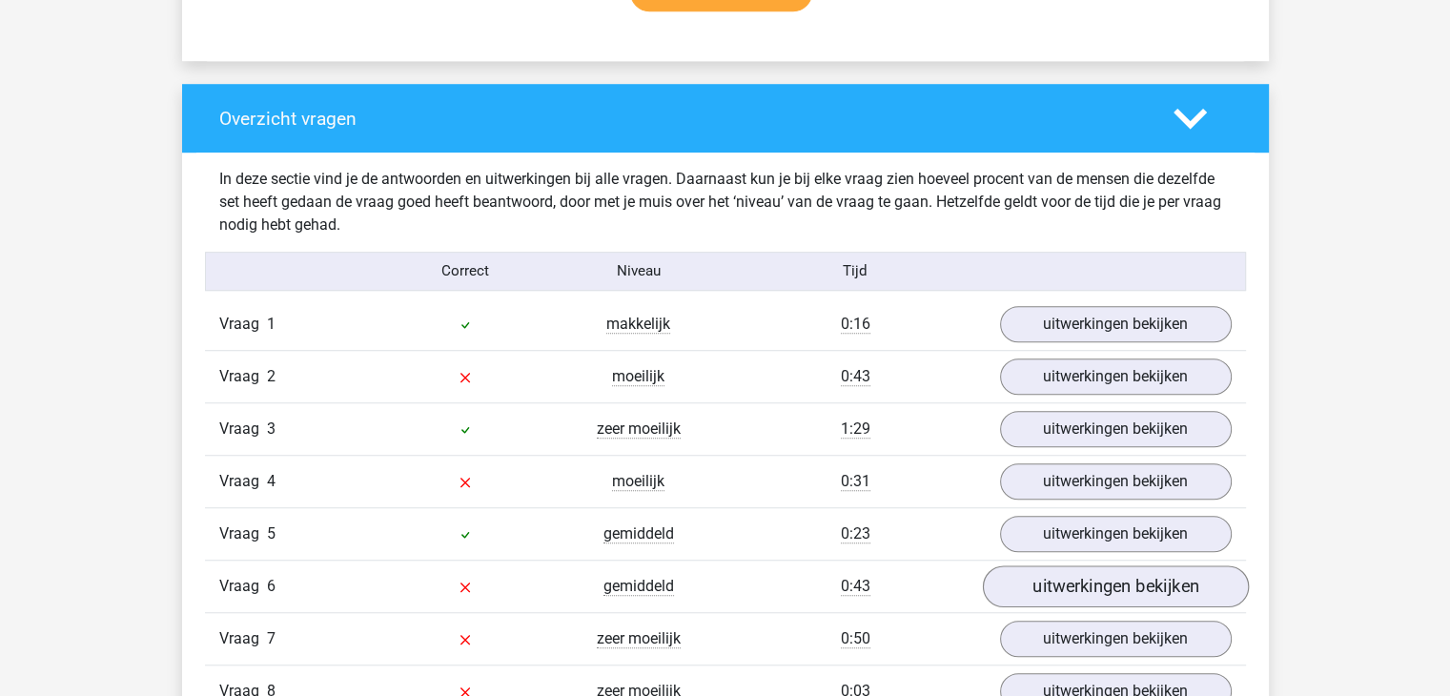
scroll to position [1556, 0]
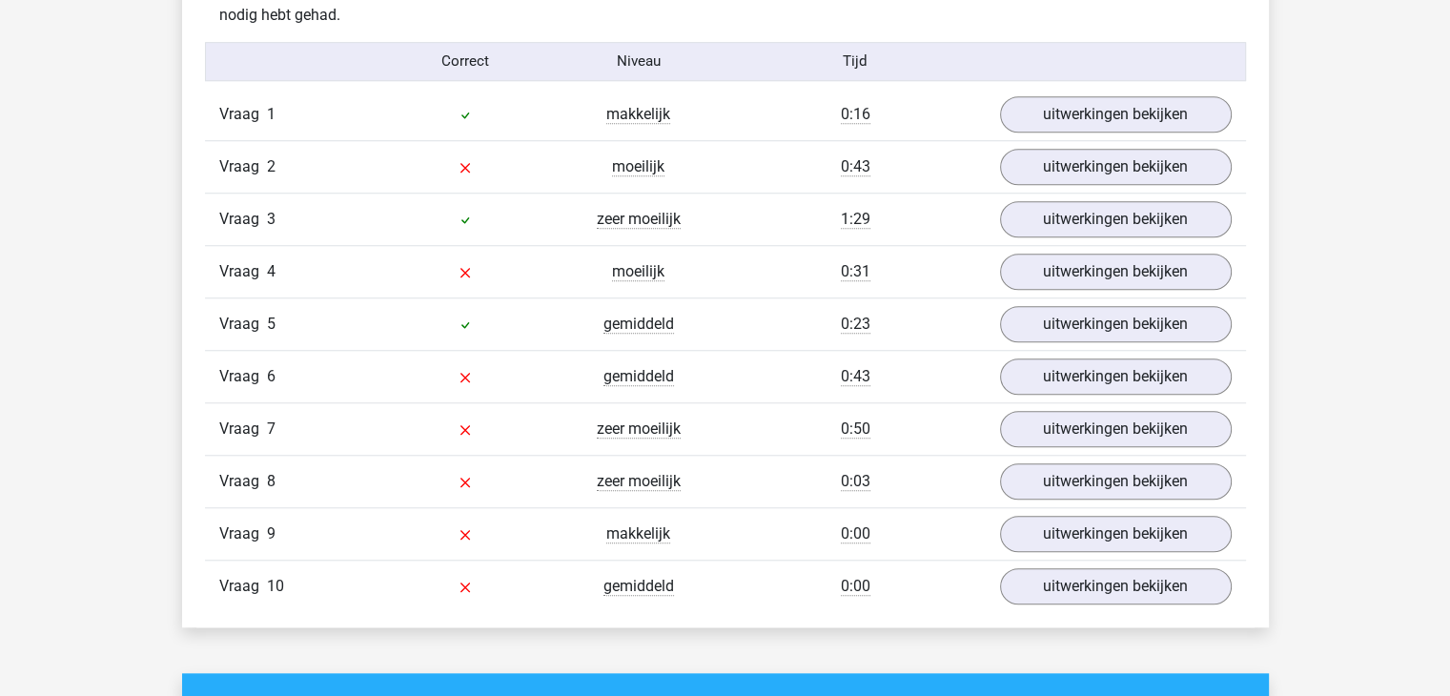
click at [1086, 341] on div "Vraag 5 gemiddeld 0:23 uitwerkingen bekijken" at bounding box center [725, 323] width 1041 height 52
click at [1081, 367] on link "uitwerkingen bekijken" at bounding box center [1115, 376] width 266 height 42
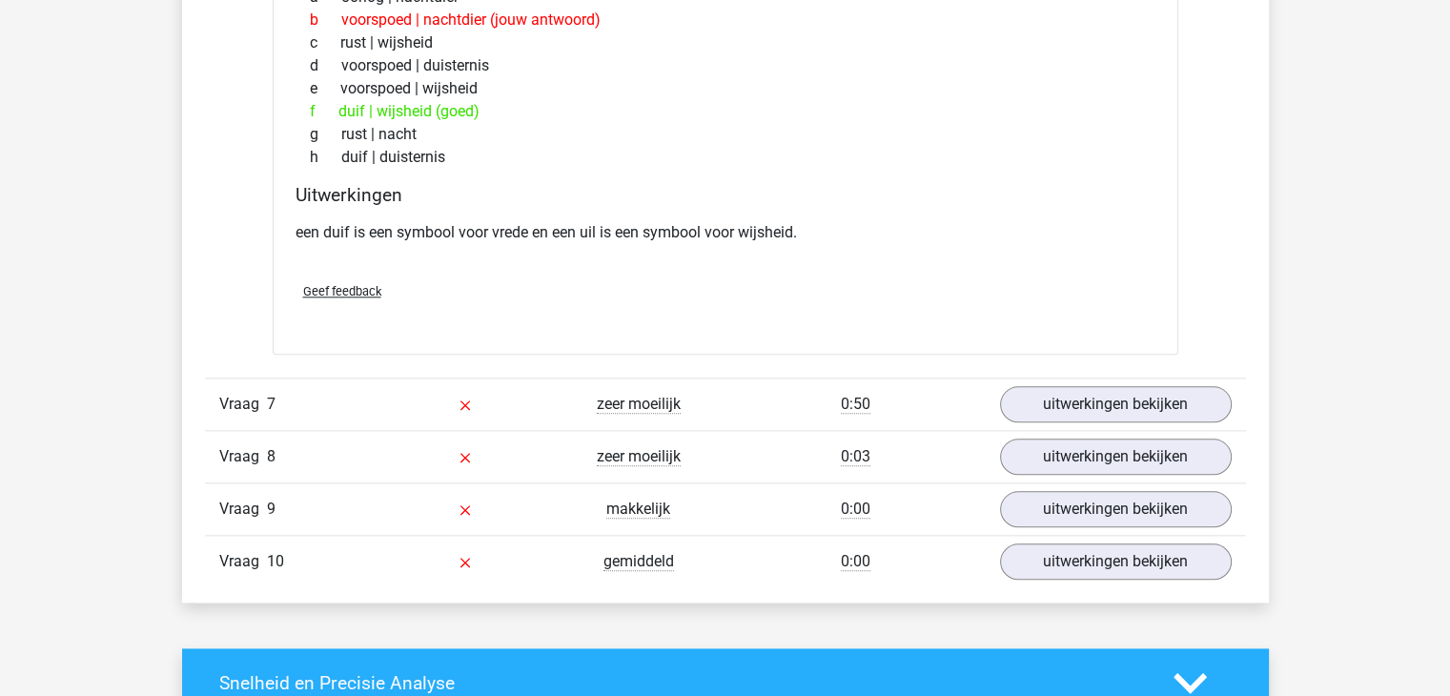
scroll to position [2097, 0]
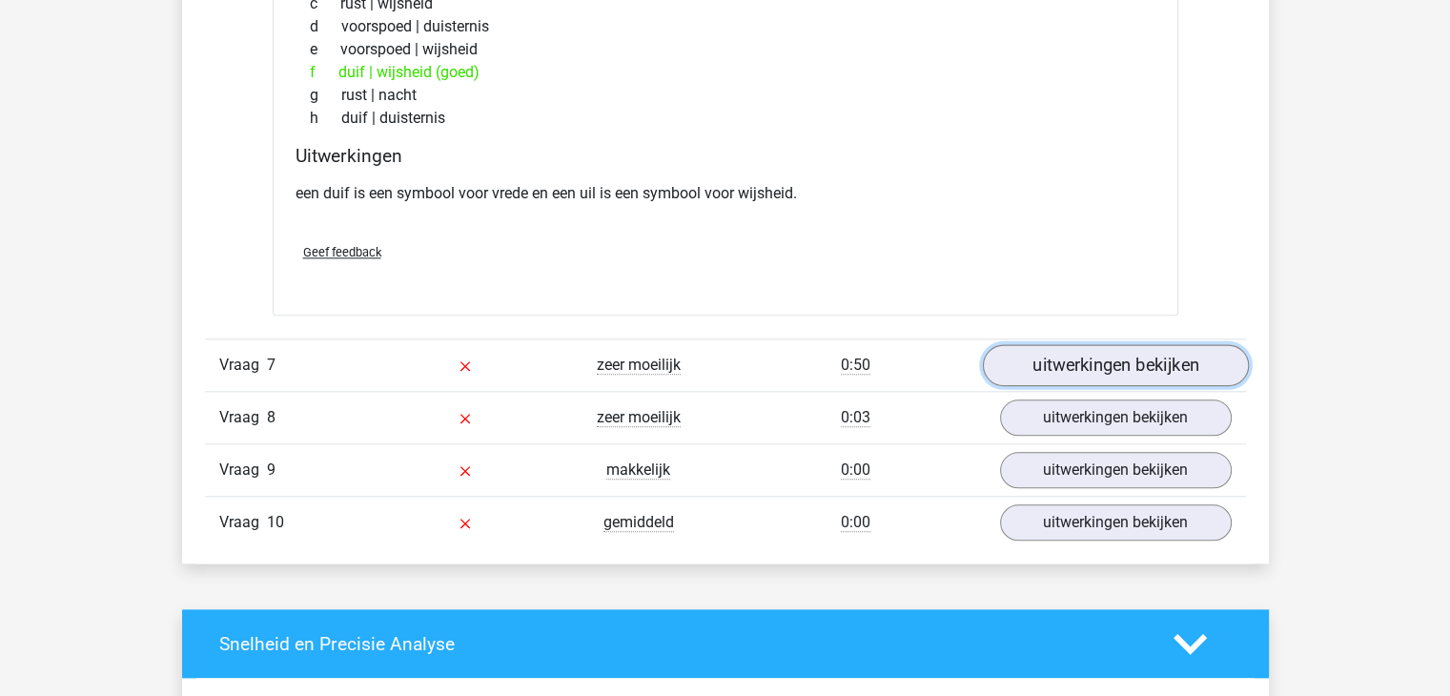
click at [1044, 373] on link "uitwerkingen bekijken" at bounding box center [1115, 365] width 266 height 42
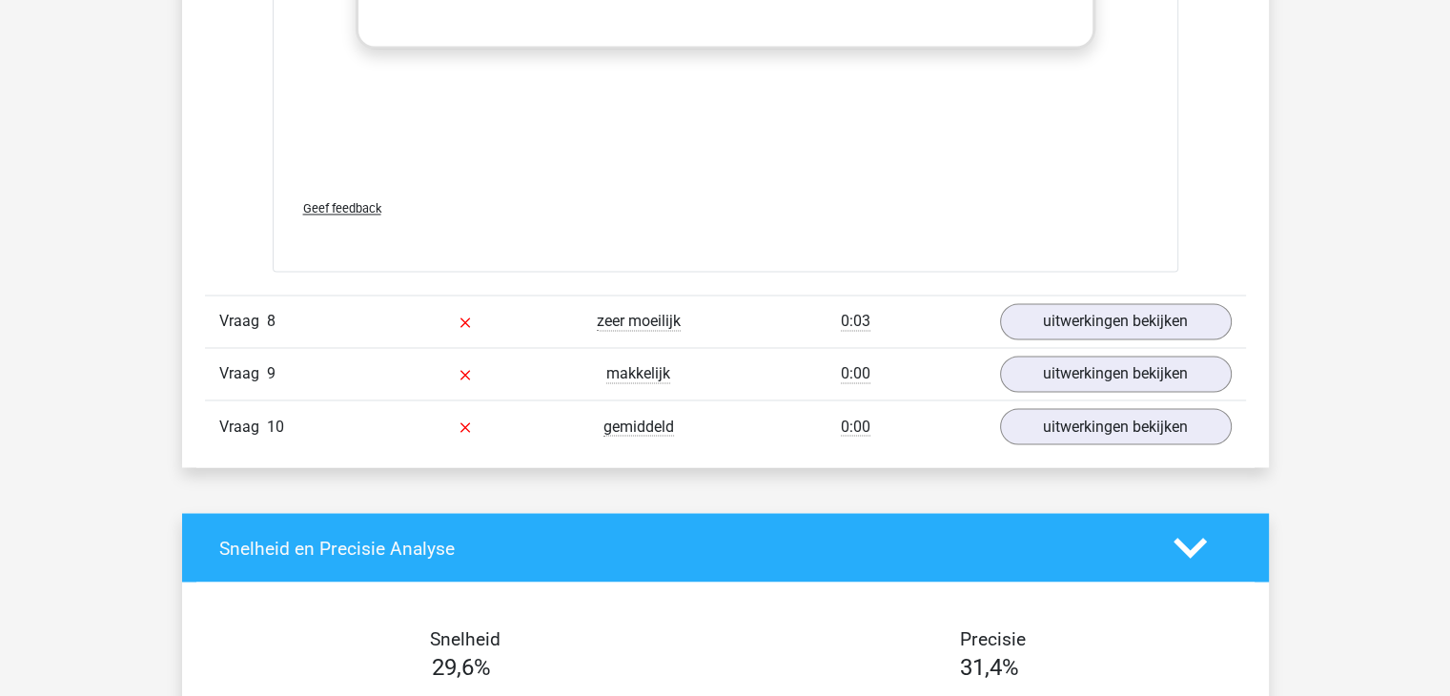
scroll to position [3208, 0]
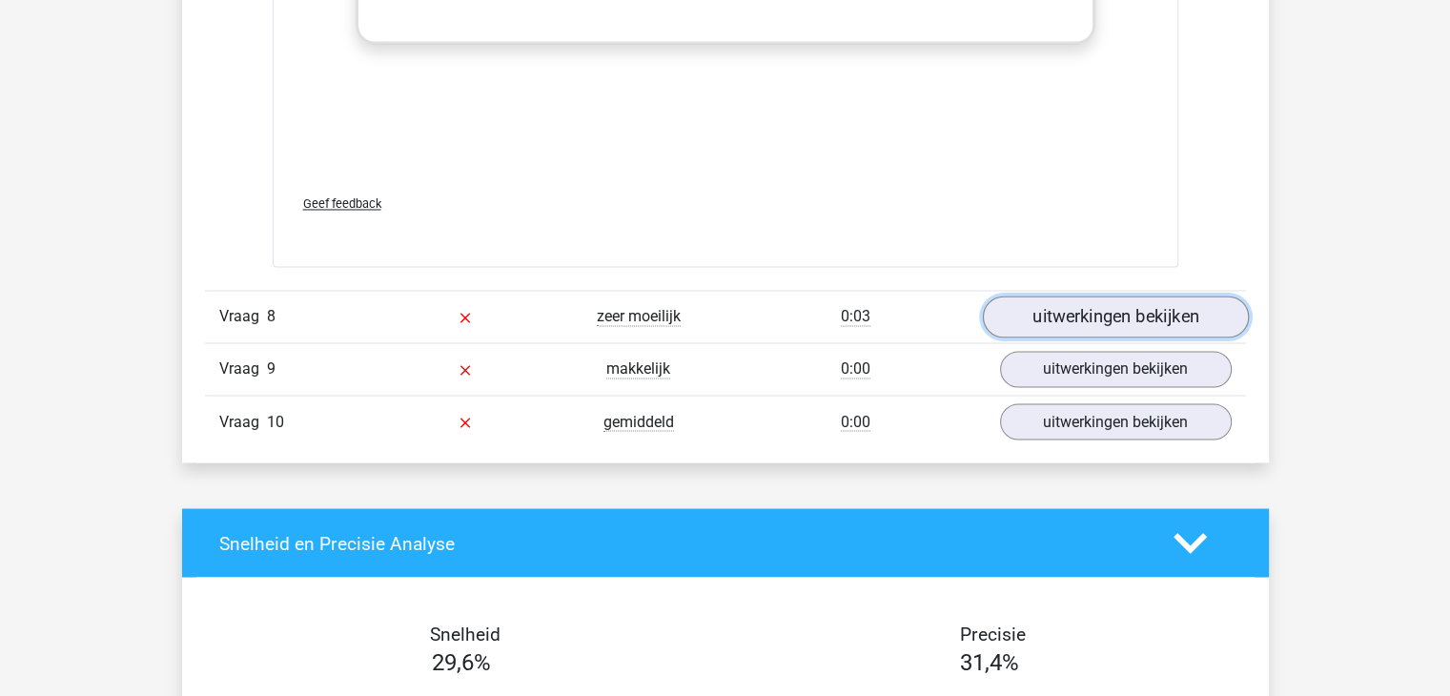
click at [1068, 304] on link "uitwerkingen bekijken" at bounding box center [1115, 317] width 266 height 42
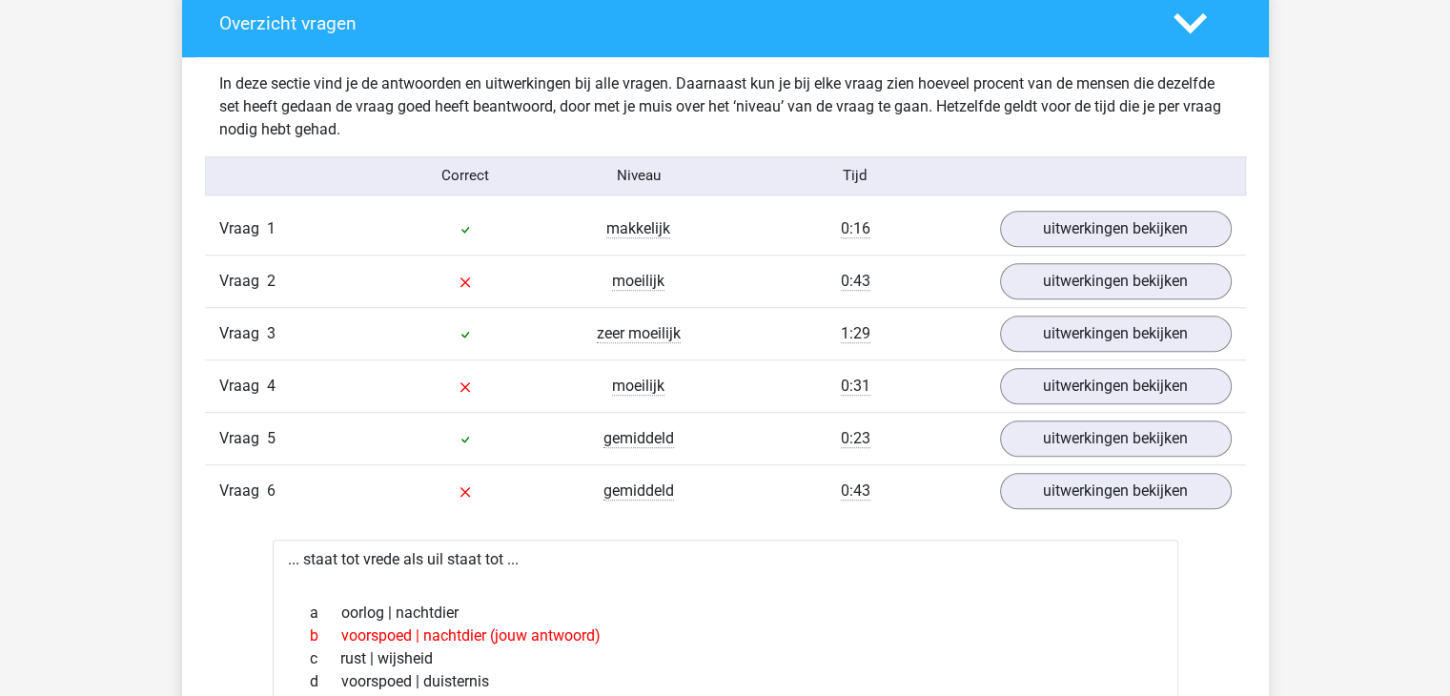
scroll to position [1461, 0]
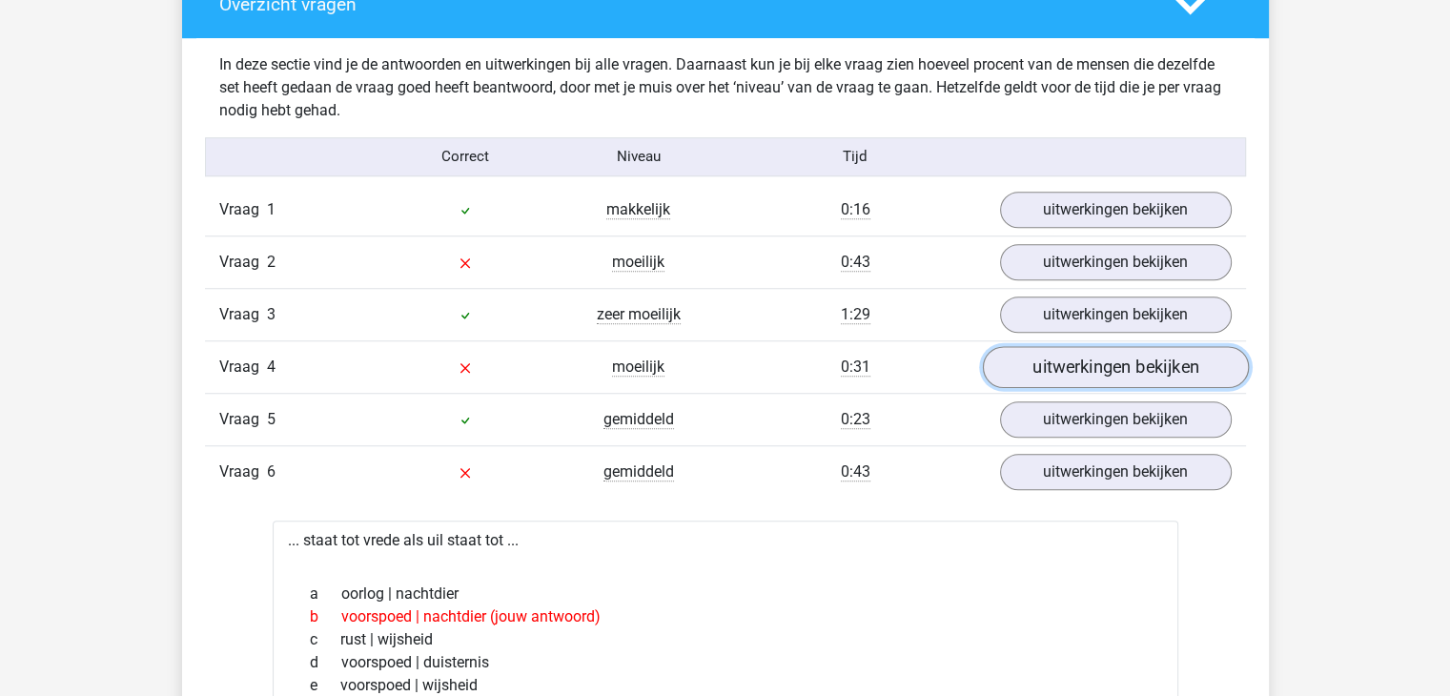
click at [1048, 355] on link "uitwerkingen bekijken" at bounding box center [1115, 367] width 266 height 42
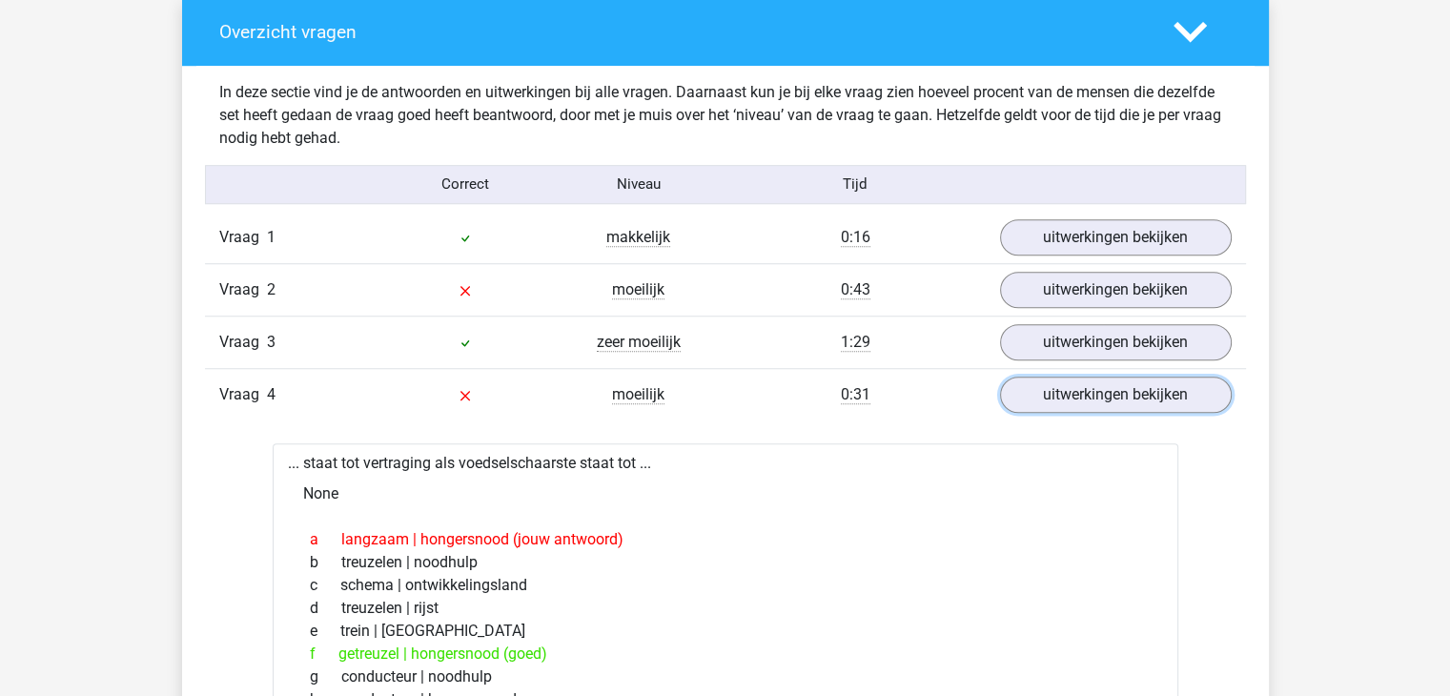
scroll to position [1430, 0]
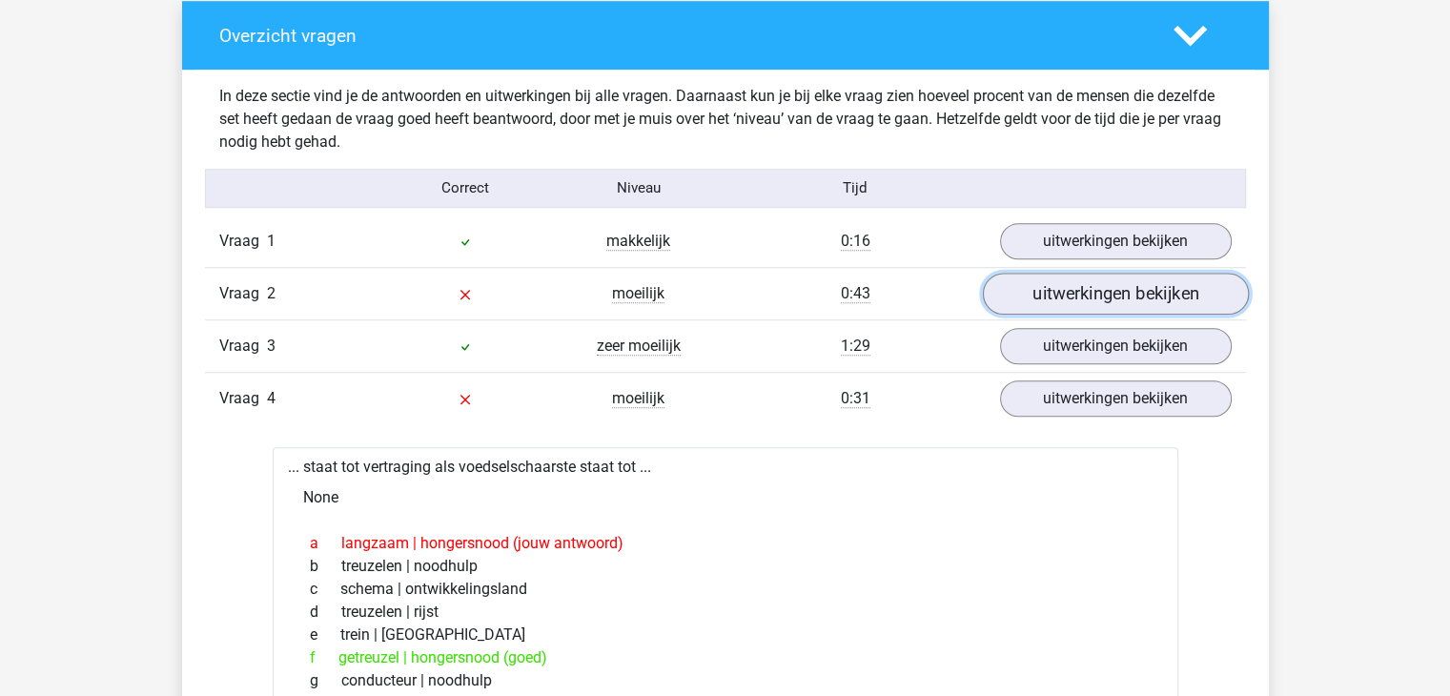
click at [1037, 280] on link "uitwerkingen bekijken" at bounding box center [1115, 294] width 266 height 42
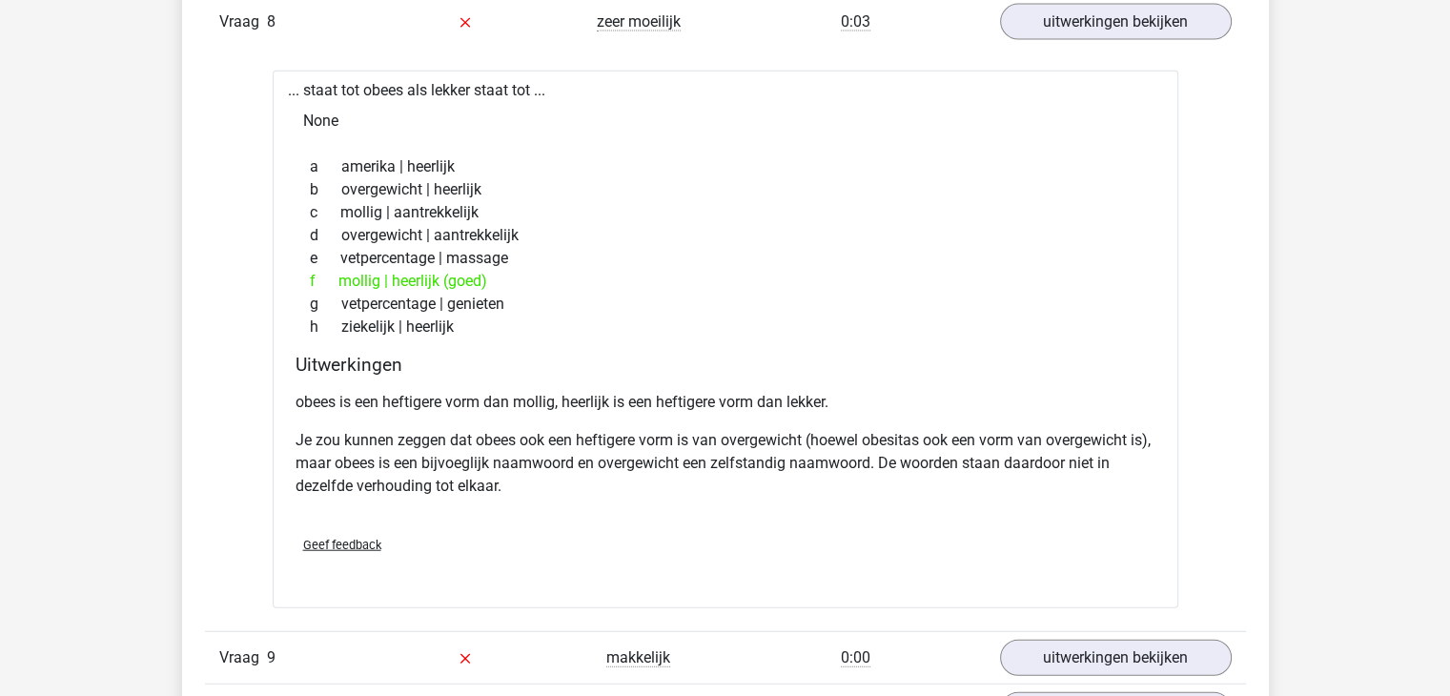
scroll to position [4606, 0]
